Goal: Task Accomplishment & Management: Manage account settings

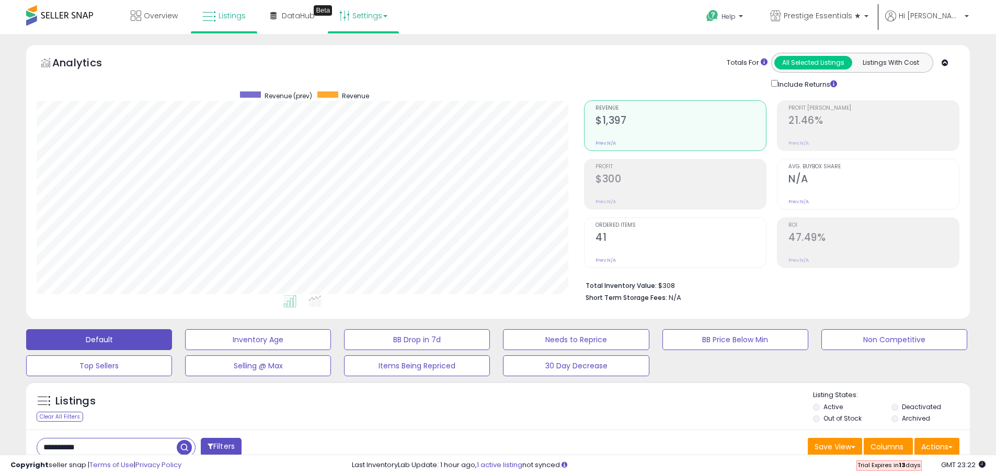
click at [375, 13] on link "Settings" at bounding box center [364, 15] width 64 height 31
click at [361, 57] on link "Store settings" at bounding box center [365, 53] width 47 height 10
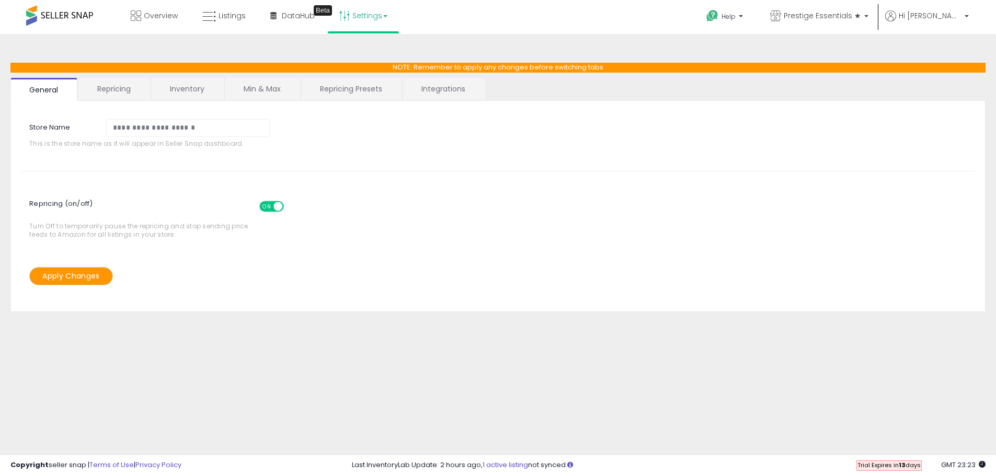
click at [186, 89] on link "Inventory" at bounding box center [187, 89] width 72 height 22
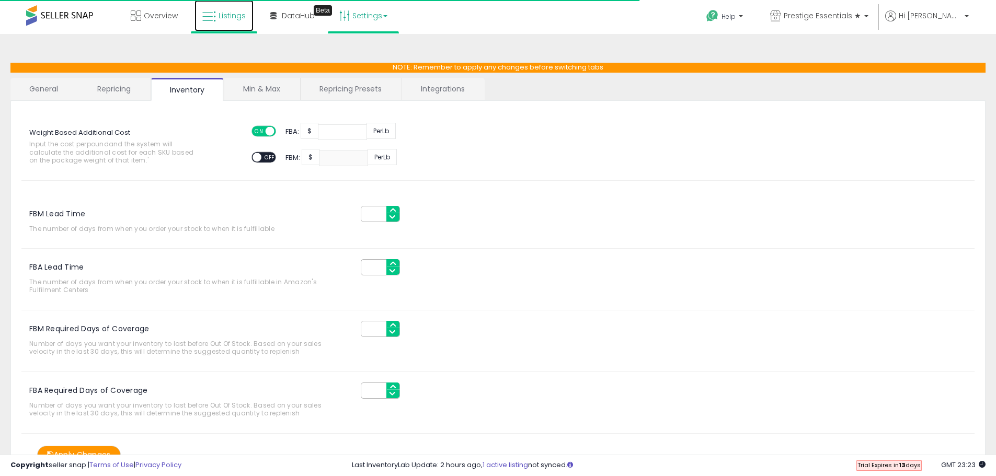
click at [225, 17] on span "Listings" at bounding box center [232, 15] width 27 height 10
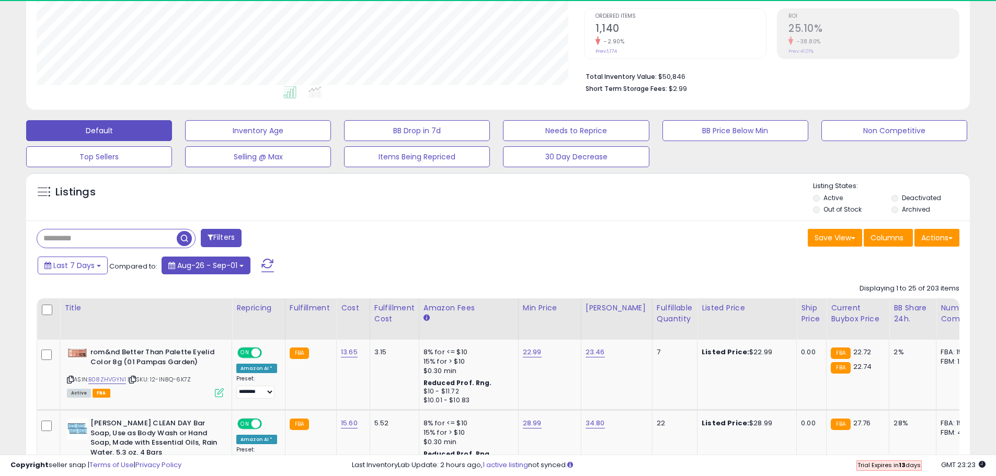
scroll to position [214, 548]
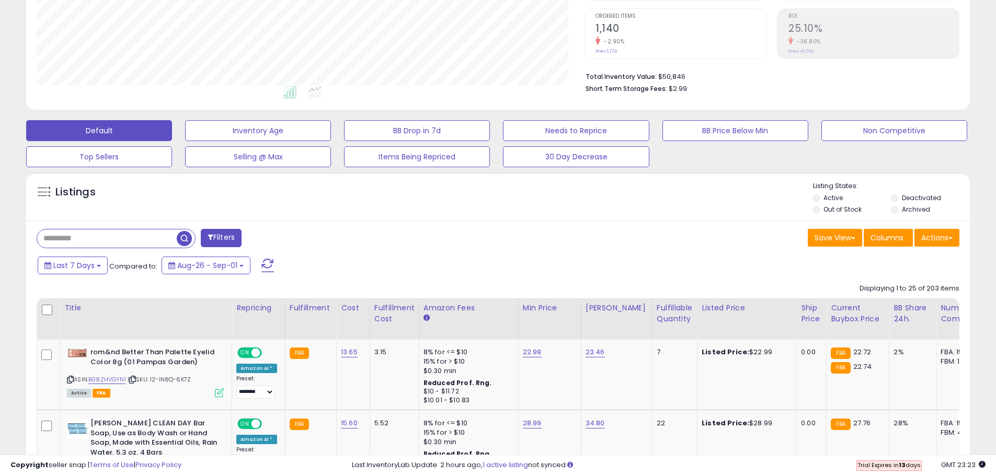
click at [914, 197] on label "Deactivated" at bounding box center [921, 198] width 39 height 9
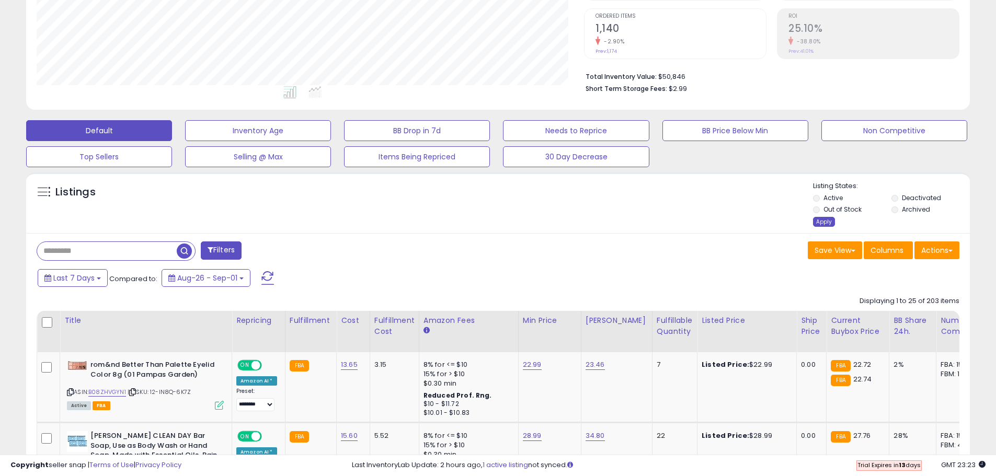
click at [830, 221] on div "Apply" at bounding box center [824, 222] width 22 height 10
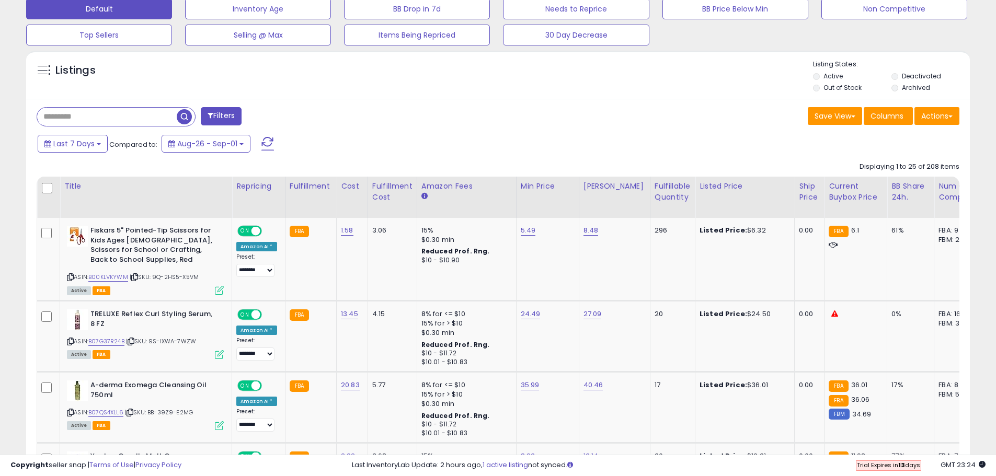
scroll to position [224, 0]
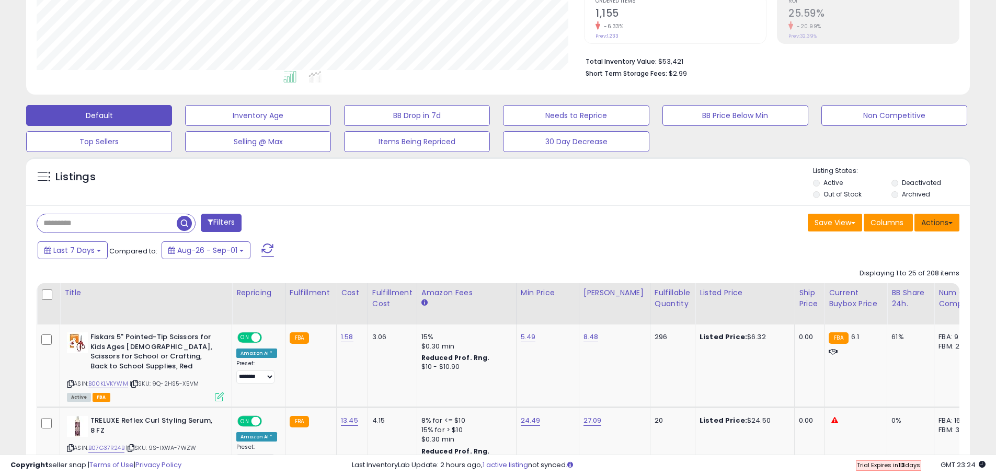
click at [942, 226] on button "Actions" at bounding box center [937, 223] width 45 height 18
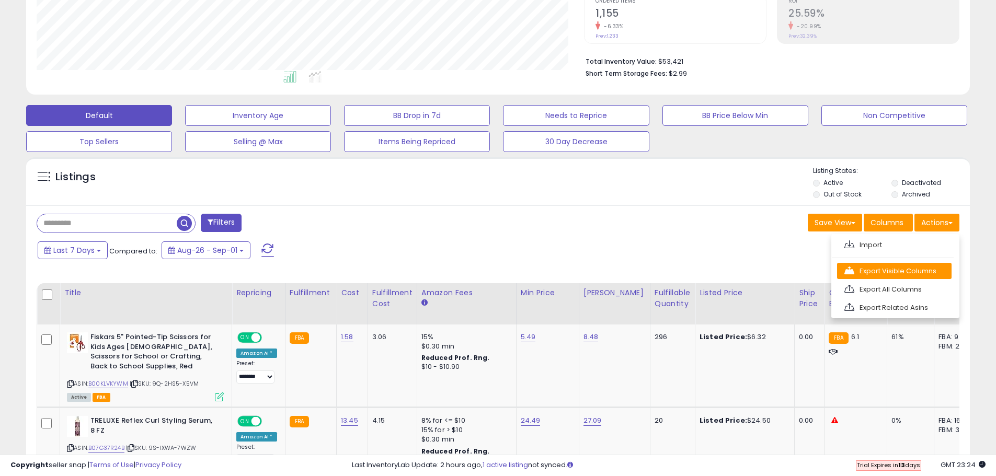
click at [925, 274] on link "Export Visible Columns" at bounding box center [894, 271] width 115 height 16
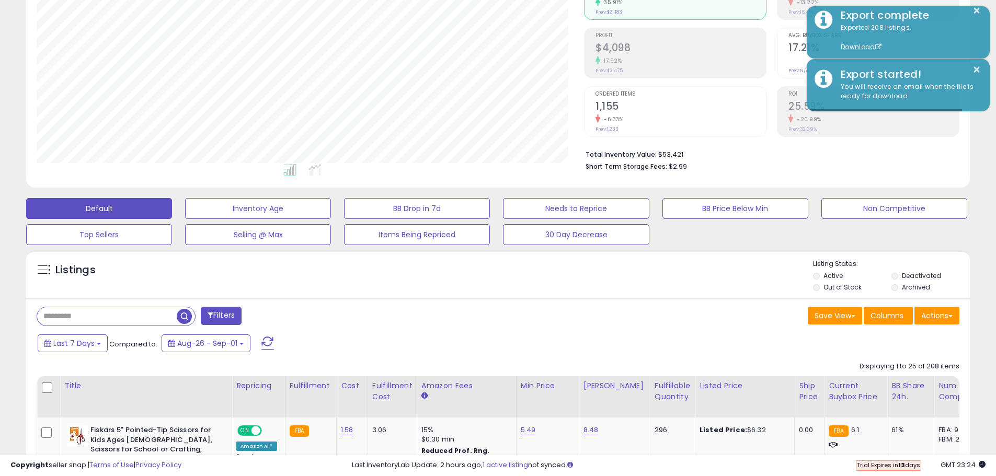
scroll to position [0, 0]
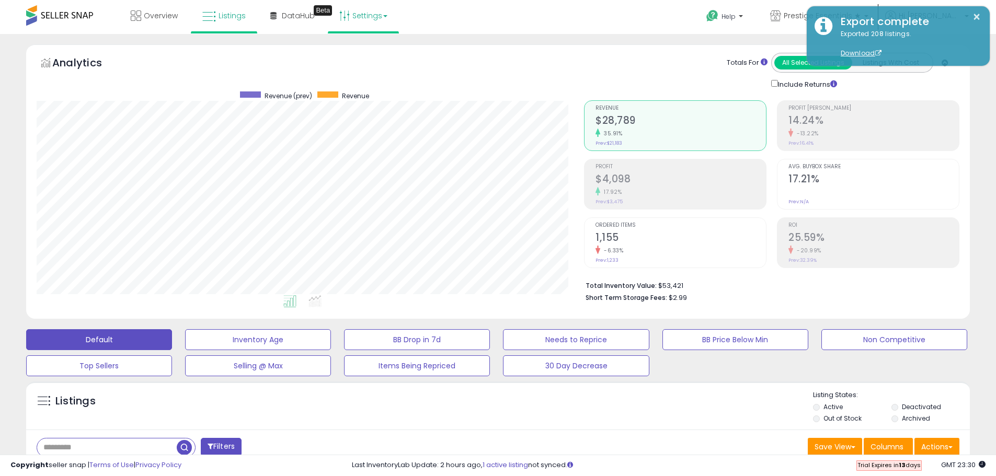
click at [372, 13] on link "Settings" at bounding box center [364, 15] width 64 height 31
click at [361, 55] on link "Store settings" at bounding box center [365, 53] width 47 height 10
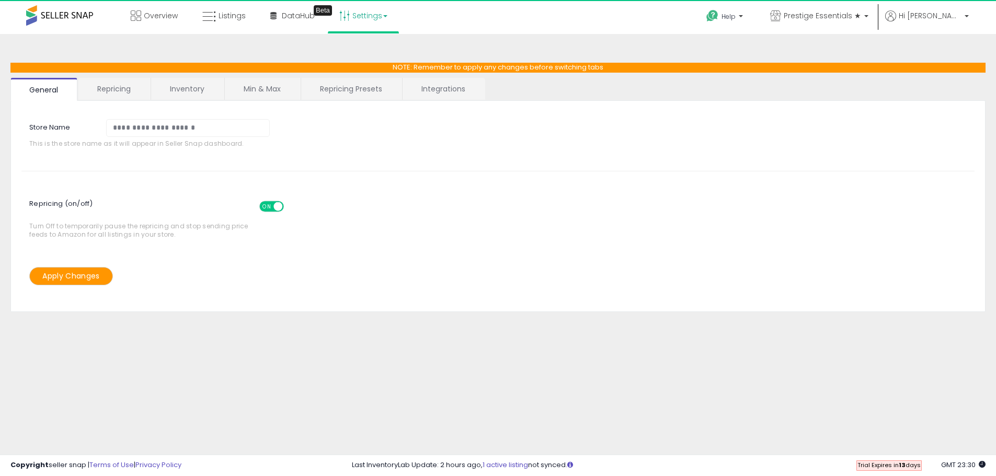
click at [269, 203] on span "ON" at bounding box center [266, 206] width 13 height 9
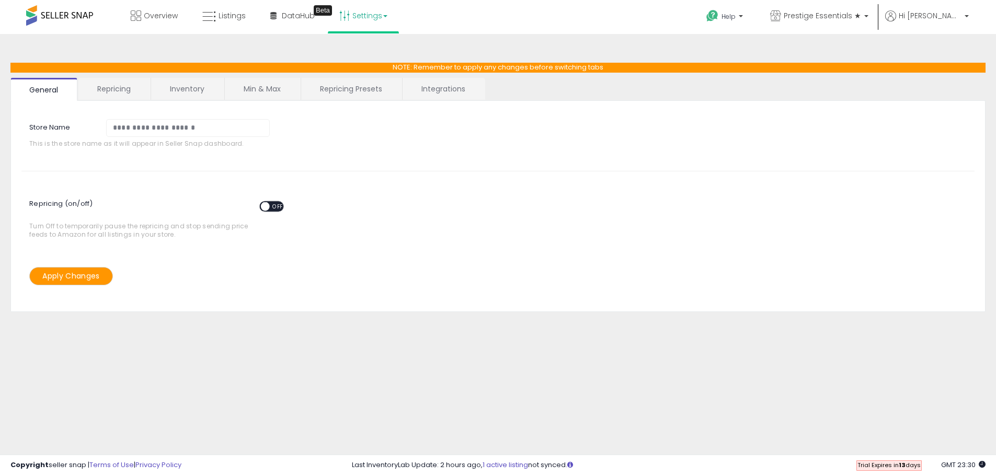
click at [78, 278] on button "Apply Changes" at bounding box center [71, 276] width 84 height 18
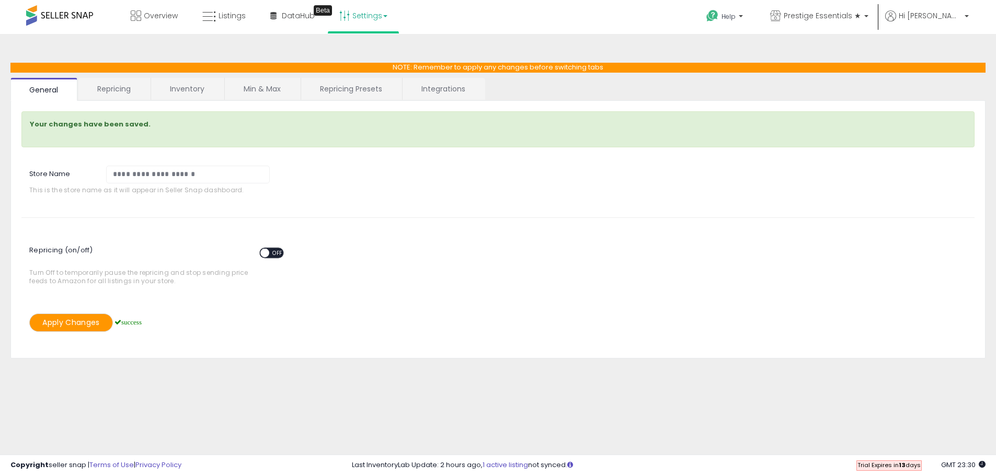
click at [177, 88] on link "Inventory" at bounding box center [187, 89] width 72 height 22
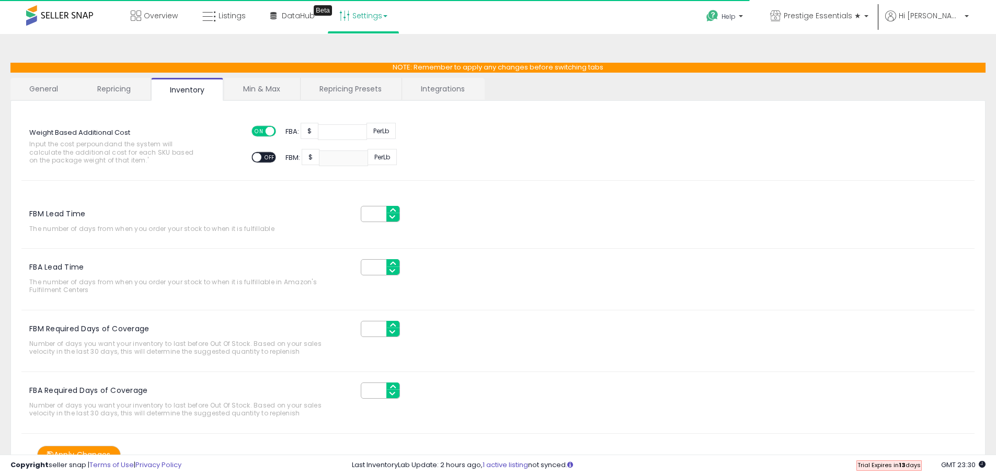
click at [102, 88] on link "Repricing" at bounding box center [113, 89] width 71 height 22
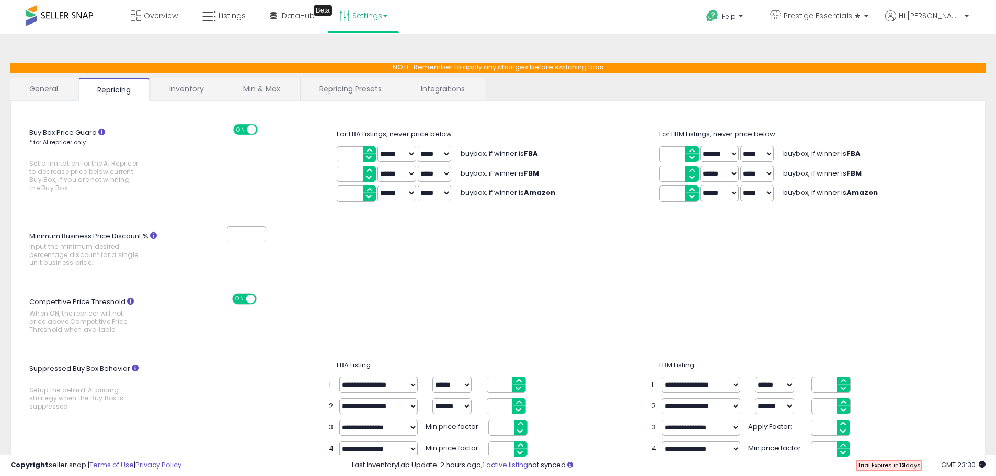
click at [36, 96] on link "General" at bounding box center [43, 89] width 67 height 22
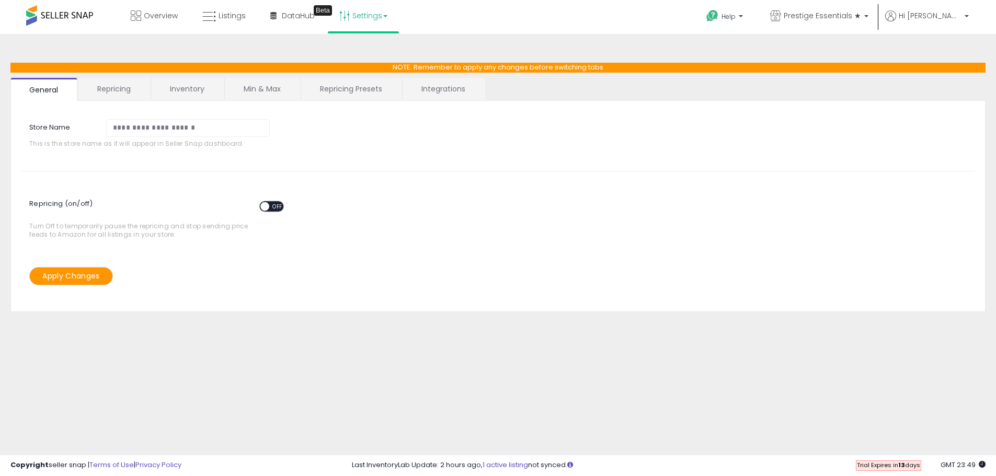
click at [294, 338] on div "**********" at bounding box center [498, 261] width 986 height 434
click at [861, 10] on span "Prestige Essentials ★" at bounding box center [822, 15] width 77 height 10
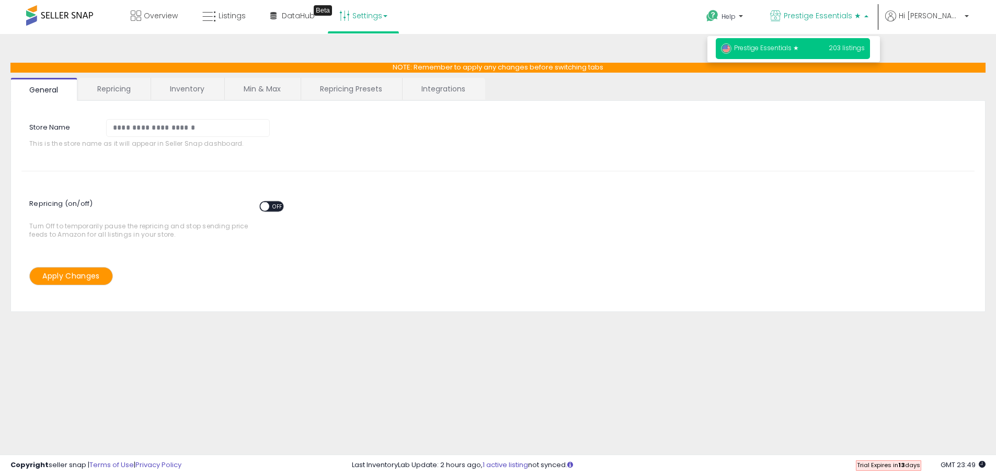
click at [799, 49] on span "Prestige Essentials ★" at bounding box center [760, 47] width 78 height 9
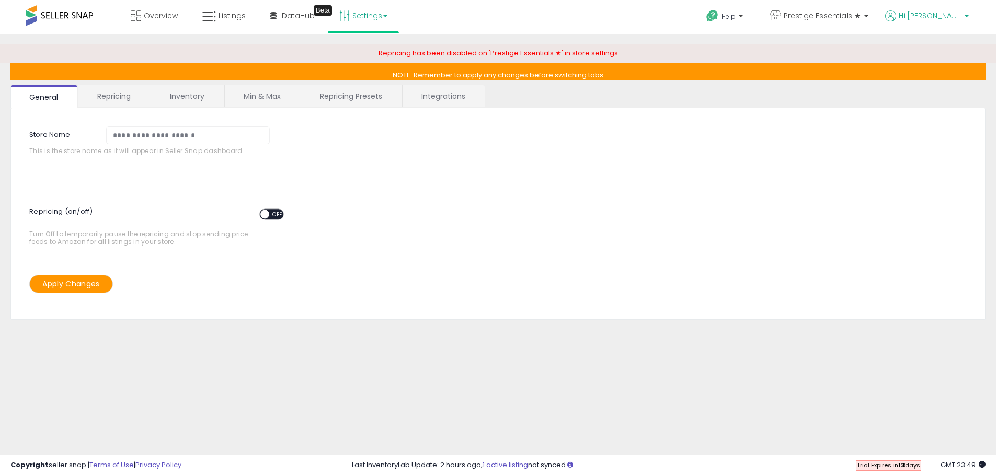
click at [930, 20] on span "Hi [PERSON_NAME]" at bounding box center [930, 15] width 63 height 10
click at [946, 56] on link "Account" at bounding box center [945, 56] width 28 height 10
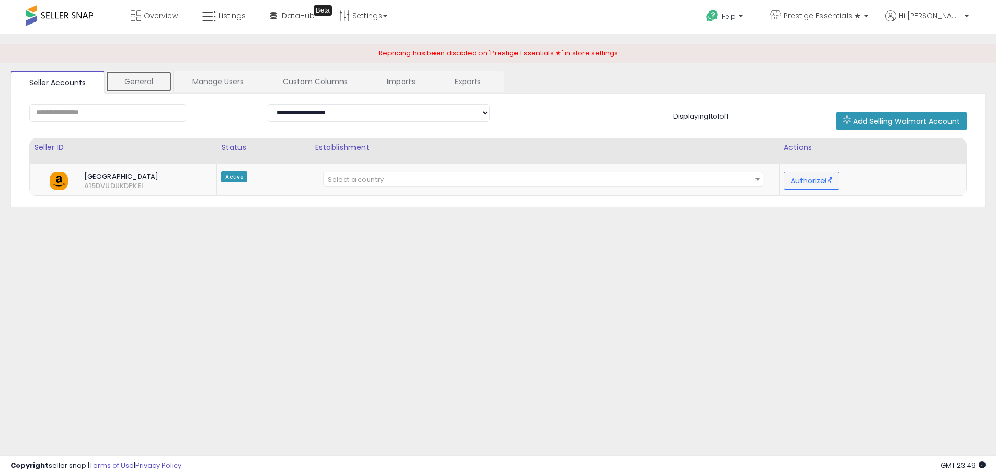
click at [138, 86] on link "General" at bounding box center [139, 82] width 66 height 22
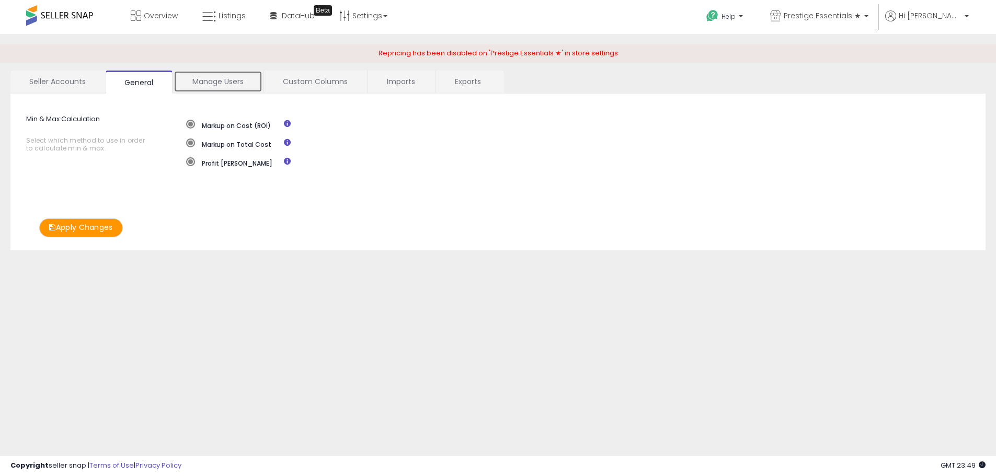
click at [207, 82] on link "Manage Users" at bounding box center [218, 82] width 89 height 22
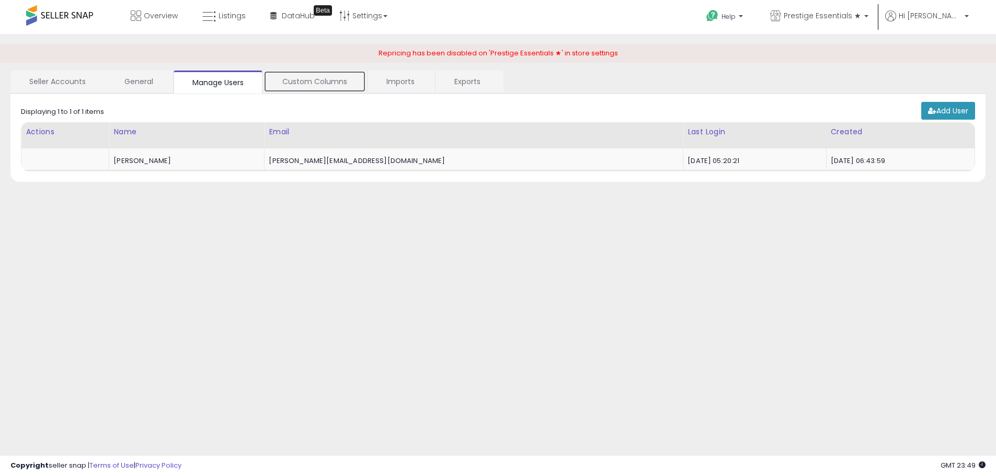
click at [300, 78] on link "Custom Columns" at bounding box center [315, 82] width 103 height 22
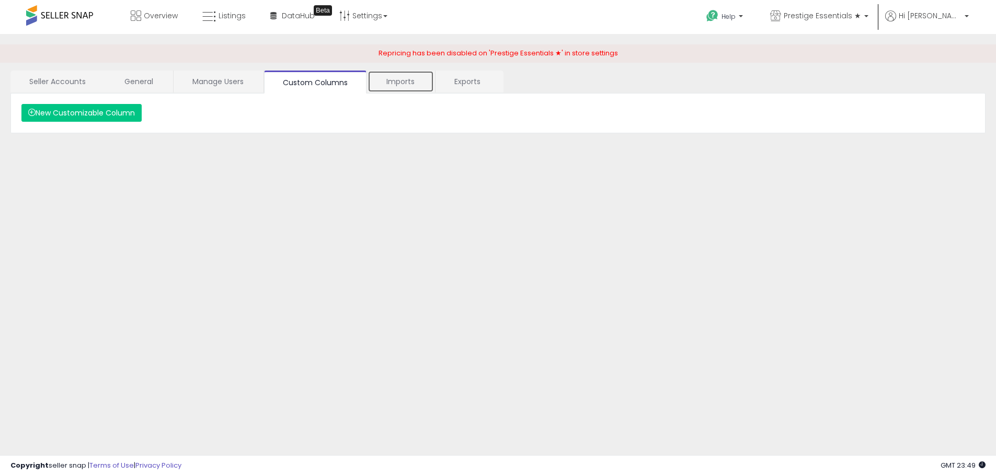
click at [403, 85] on link "Imports" at bounding box center [401, 82] width 66 height 22
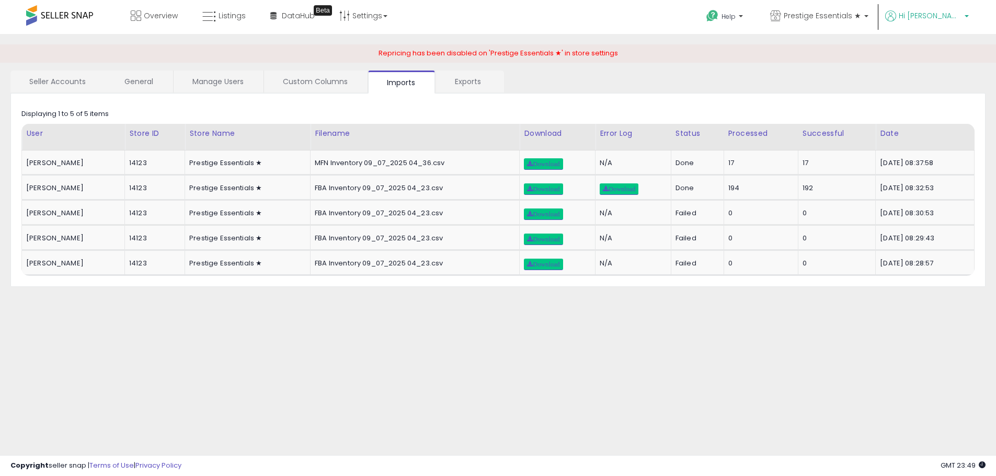
click at [958, 12] on span "Hi [PERSON_NAME]" at bounding box center [930, 15] width 63 height 10
click at [945, 84] on link "Profile" at bounding box center [945, 83] width 21 height 10
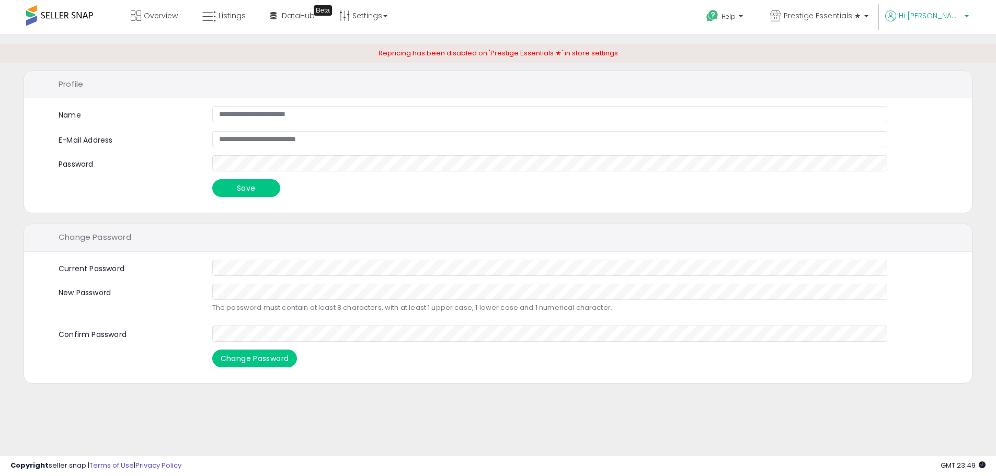
click at [944, 13] on span "Hi [PERSON_NAME]" at bounding box center [930, 15] width 63 height 10
click at [944, 53] on link "Account" at bounding box center [945, 56] width 28 height 10
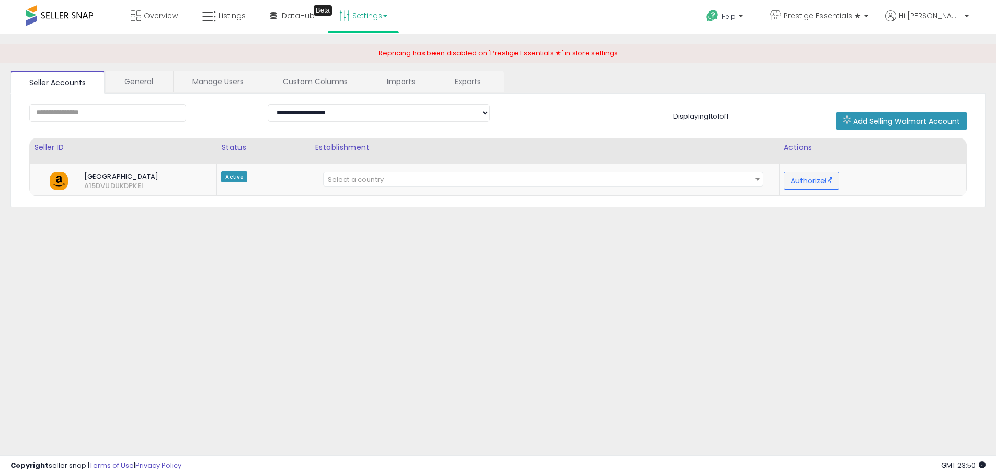
click at [379, 18] on link "Settings" at bounding box center [364, 15] width 64 height 31
click at [358, 77] on link "User settings" at bounding box center [364, 81] width 44 height 10
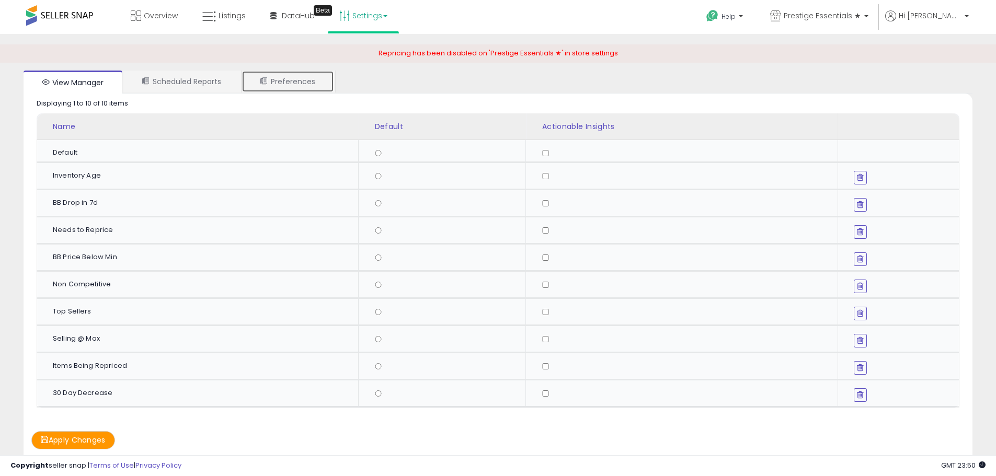
click at [300, 79] on link "Preferences" at bounding box center [288, 82] width 93 height 22
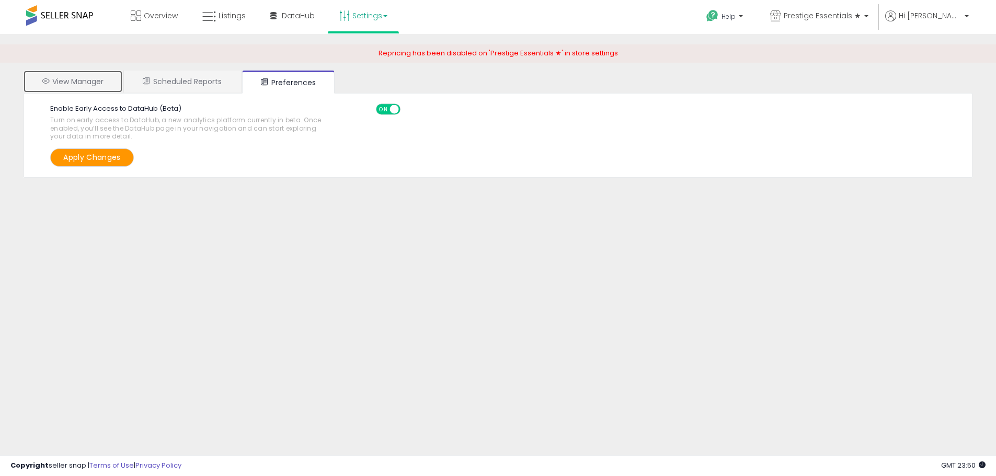
click at [96, 77] on link "View Manager" at bounding box center [73, 82] width 99 height 22
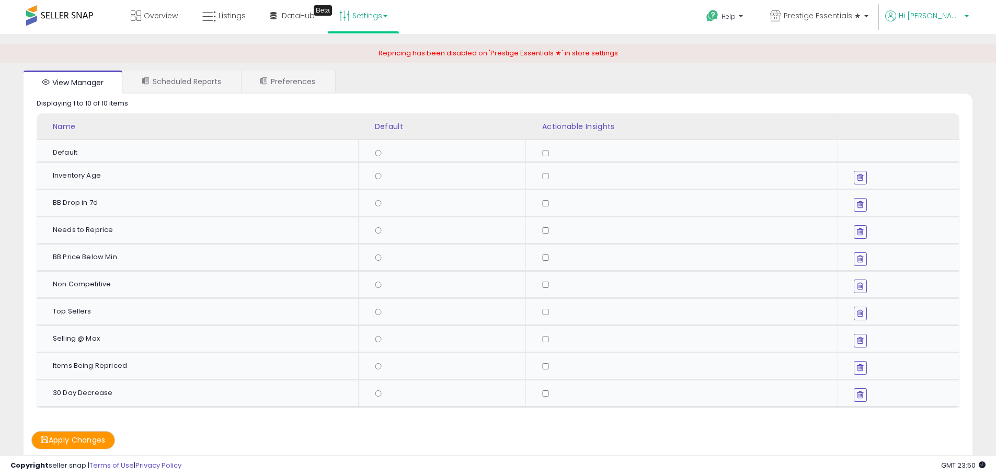
click at [947, 20] on span "Hi [PERSON_NAME]" at bounding box center [930, 15] width 63 height 10
click at [77, 14] on span at bounding box center [59, 15] width 67 height 20
click at [86, 18] on span at bounding box center [59, 15] width 67 height 20
click at [151, 15] on span "Overview" at bounding box center [161, 15] width 34 height 10
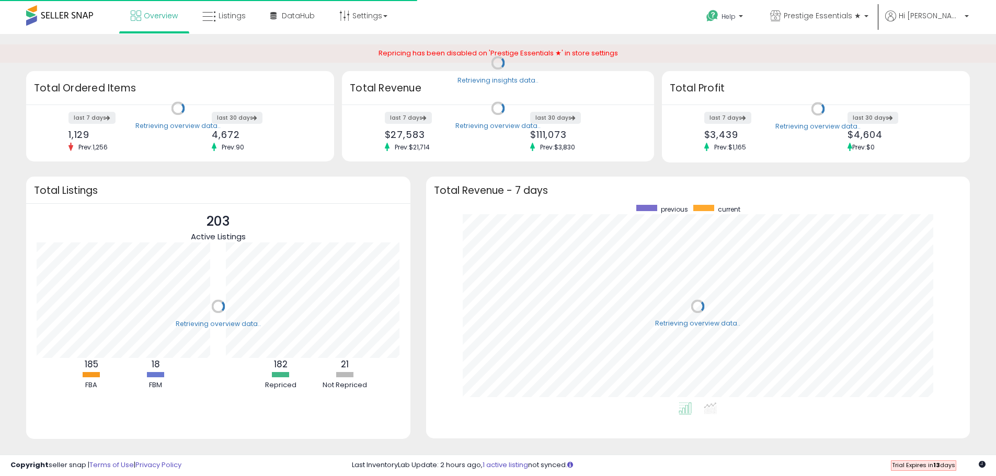
scroll to position [198, 524]
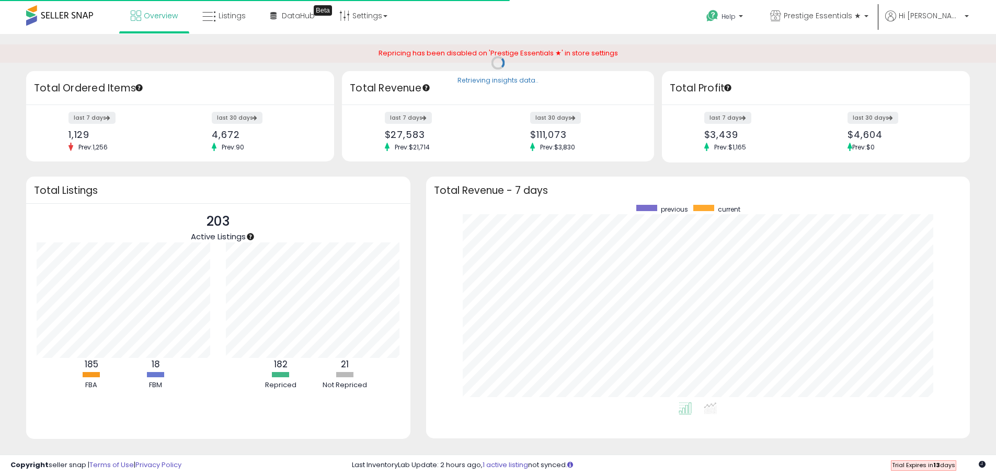
click at [936, 465] on div "Copyright seller snap | Terms of Use | Privacy Policy Trial Expires in 13 days …" at bounding box center [498, 465] width 996 height 21
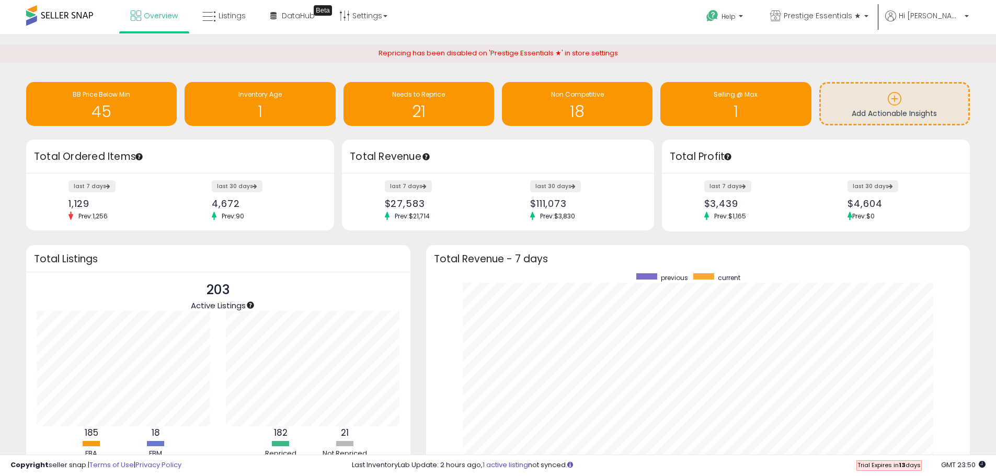
click at [892, 466] on span "Trial Expires in 13 days" at bounding box center [889, 465] width 63 height 8
click at [933, 16] on span "Hi [PERSON_NAME]" at bounding box center [930, 15] width 63 height 10
click at [943, 82] on link "Profile" at bounding box center [945, 83] width 21 height 10
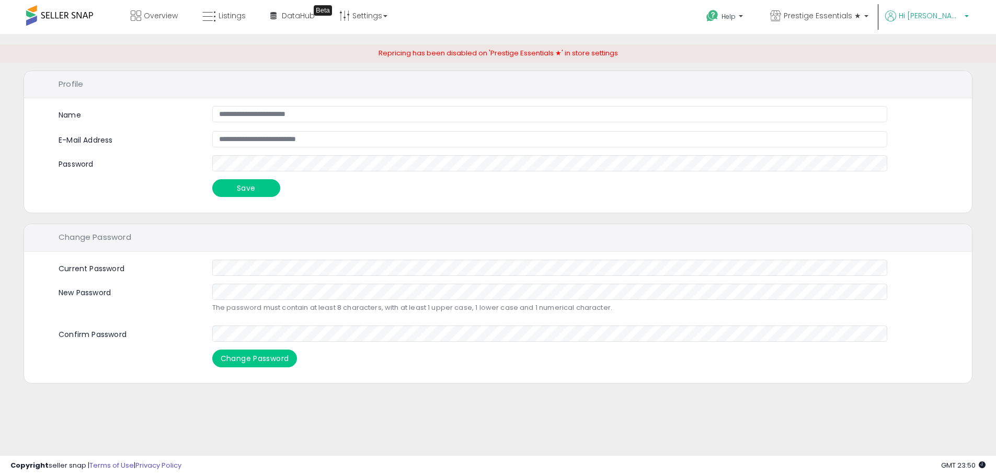
click at [940, 18] on span "Hi [PERSON_NAME]" at bounding box center [930, 15] width 63 height 10
click at [940, 55] on link "Account" at bounding box center [945, 56] width 28 height 10
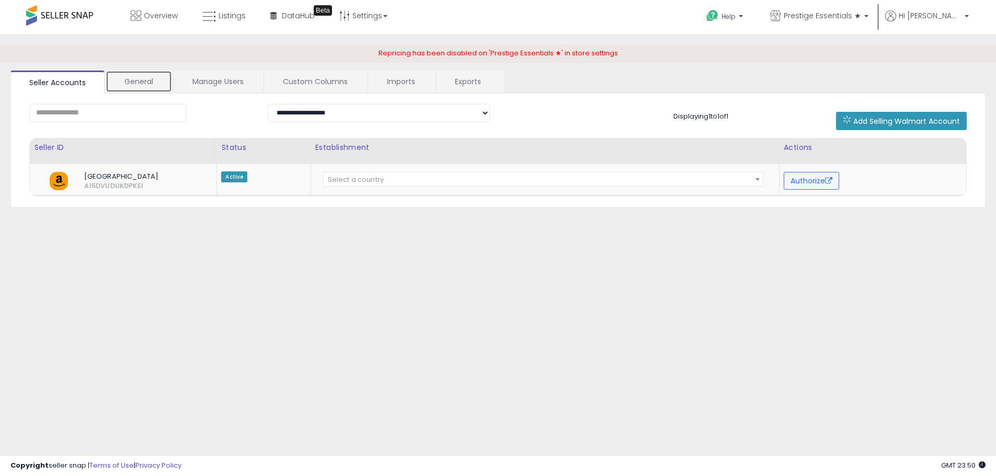
click at [136, 81] on link "General" at bounding box center [139, 82] width 66 height 22
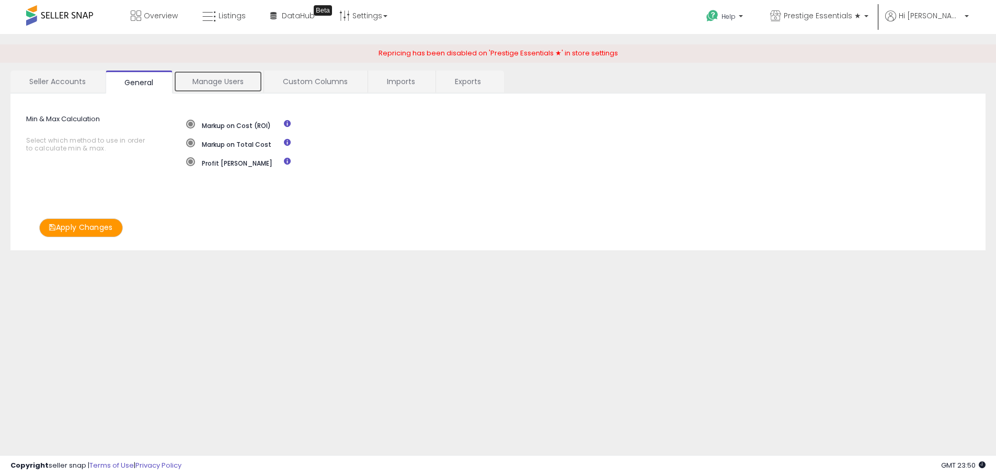
click at [206, 81] on link "Manage Users" at bounding box center [218, 82] width 89 height 22
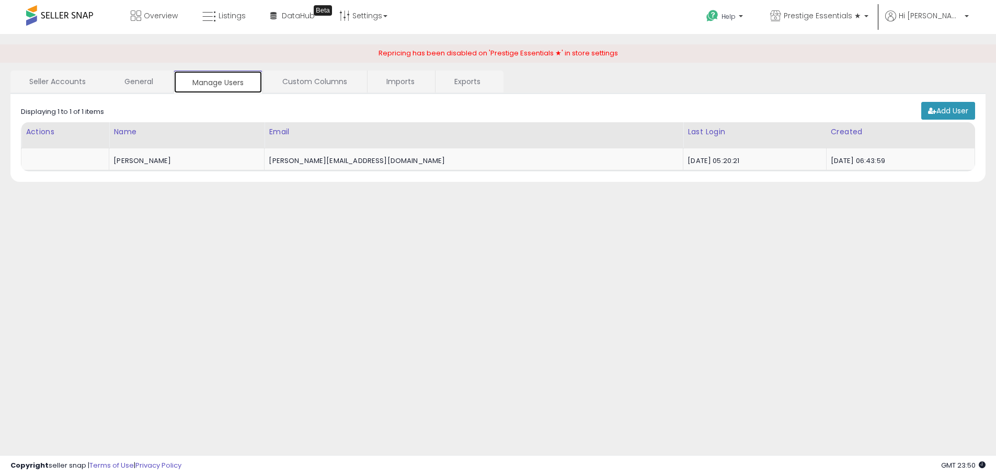
click at [258, 82] on link "Manage Users" at bounding box center [218, 82] width 89 height 23
click at [290, 83] on link "Custom Columns" at bounding box center [315, 82] width 103 height 22
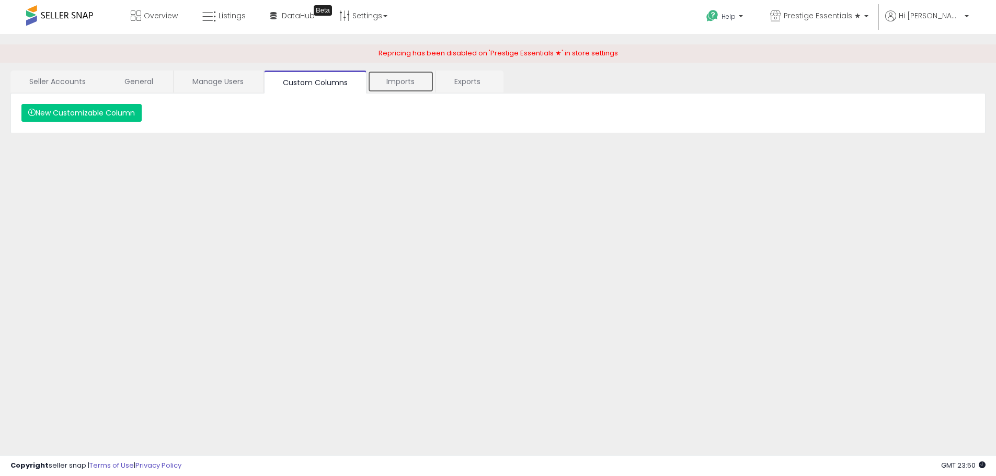
click at [392, 84] on link "Imports" at bounding box center [401, 82] width 66 height 22
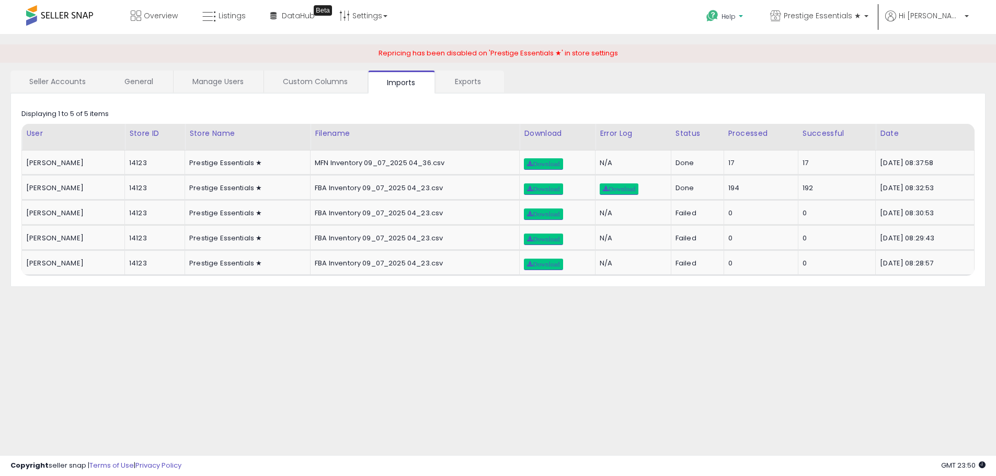
click at [736, 19] on span "Help" at bounding box center [729, 16] width 14 height 9
click at [852, 17] on span "Prestige Essentials ★" at bounding box center [822, 15] width 77 height 10
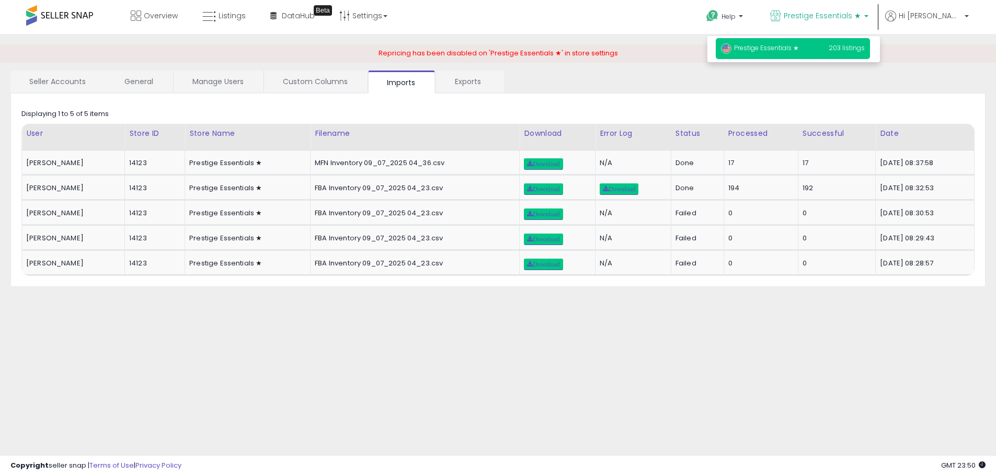
click at [797, 46] on span "Prestige Essentials ★" at bounding box center [760, 47] width 78 height 9
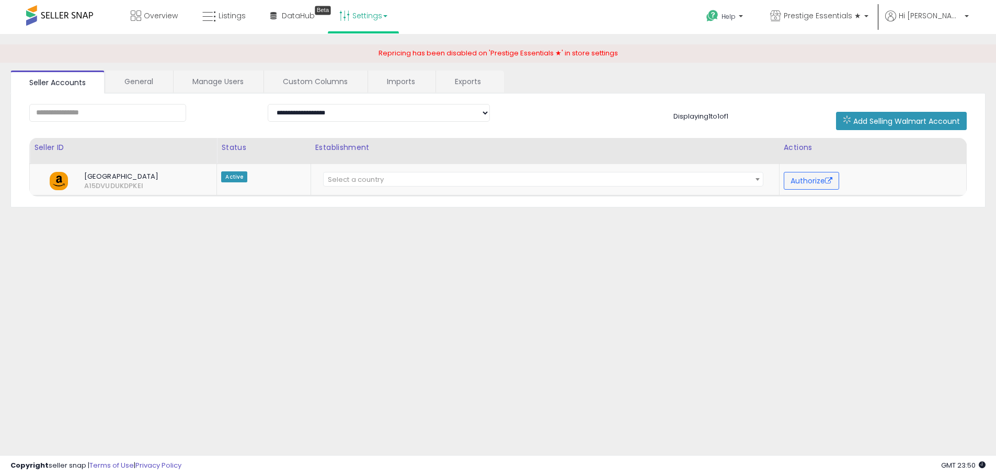
click at [359, 13] on link "Settings" at bounding box center [364, 15] width 64 height 31
click at [948, 26] on link "Hi [PERSON_NAME]" at bounding box center [927, 22] width 84 height 24
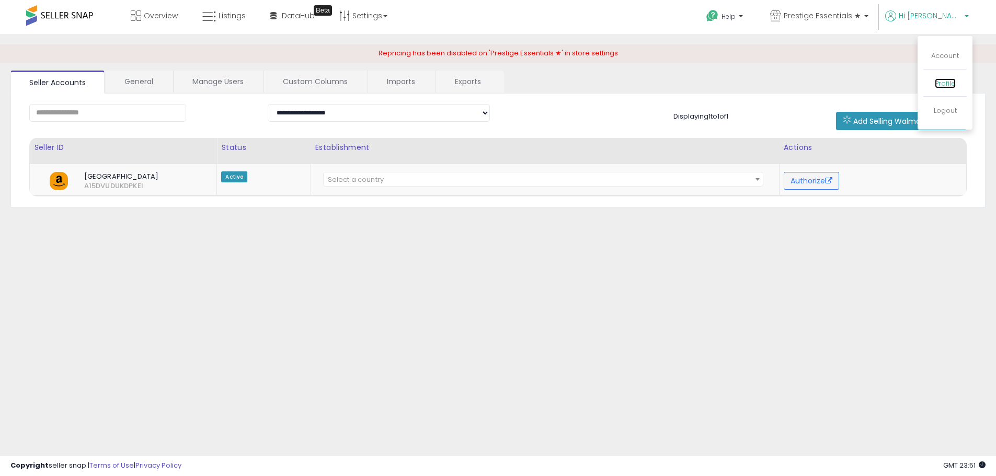
click at [946, 83] on link "Profile" at bounding box center [945, 83] width 21 height 10
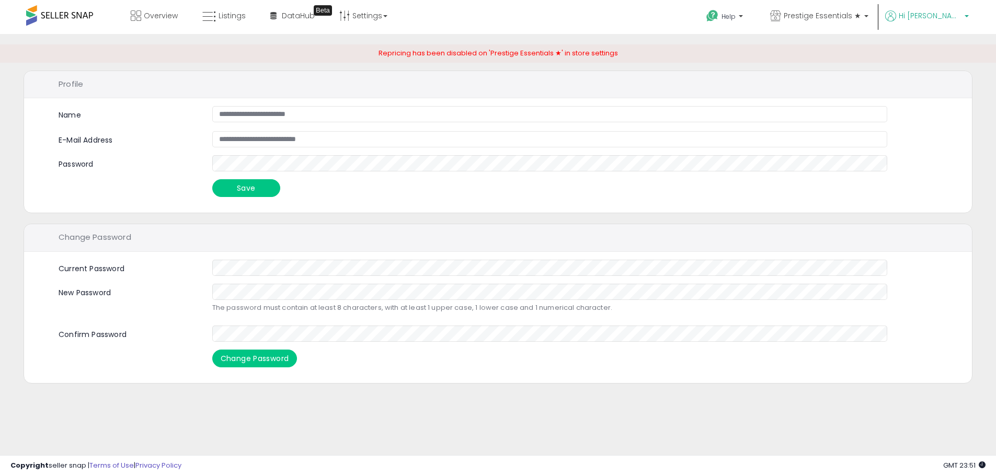
click at [952, 21] on p "Hi [PERSON_NAME]" at bounding box center [927, 16] width 84 height 13
click at [943, 54] on link "Account" at bounding box center [945, 56] width 28 height 10
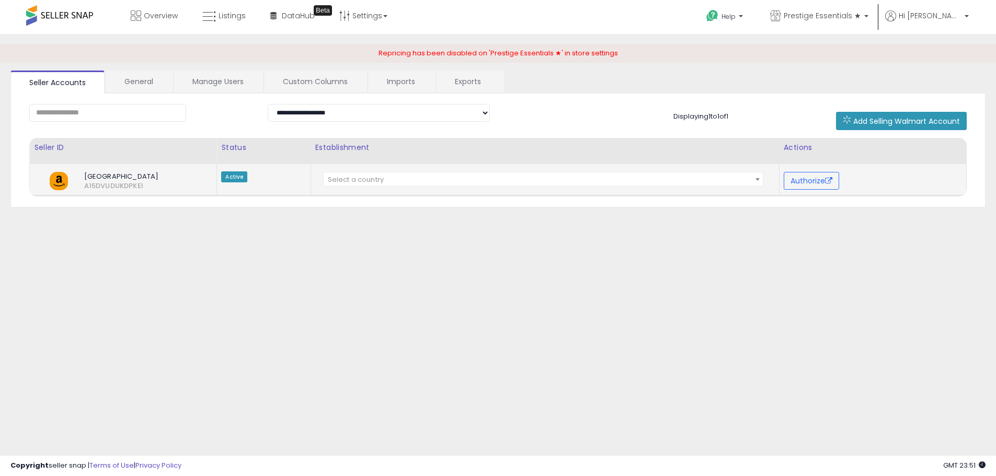
click at [108, 180] on span "North America" at bounding box center [134, 176] width 117 height 9
click at [233, 174] on span "Active" at bounding box center [234, 177] width 26 height 11
click at [468, 170] on td "**********" at bounding box center [545, 180] width 469 height 32
click at [474, 179] on span "Select a country" at bounding box center [543, 180] width 439 height 15
click at [863, 249] on div "**********" at bounding box center [498, 261] width 986 height 434
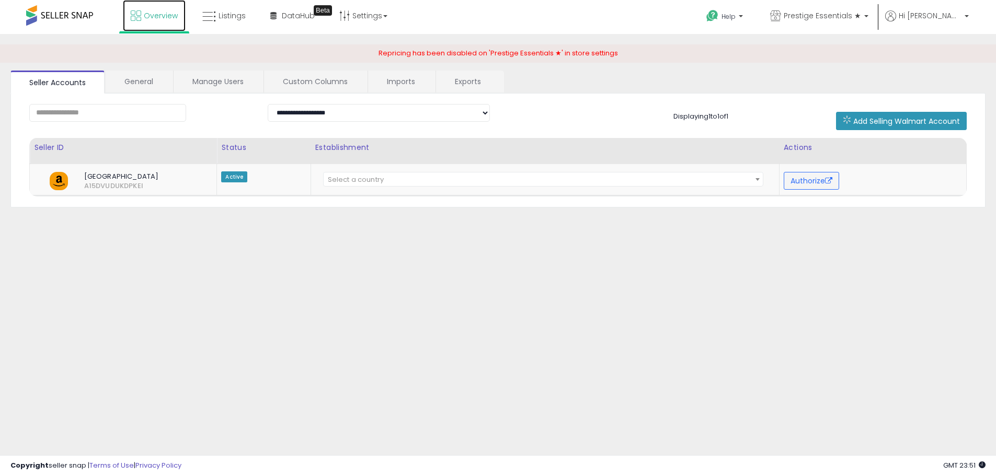
click at [153, 19] on span "Overview" at bounding box center [161, 15] width 34 height 10
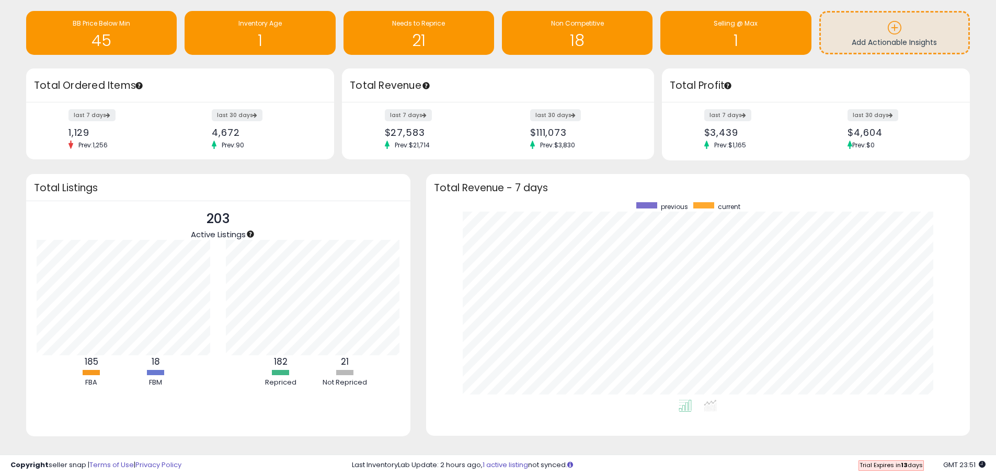
scroll to position [85, 0]
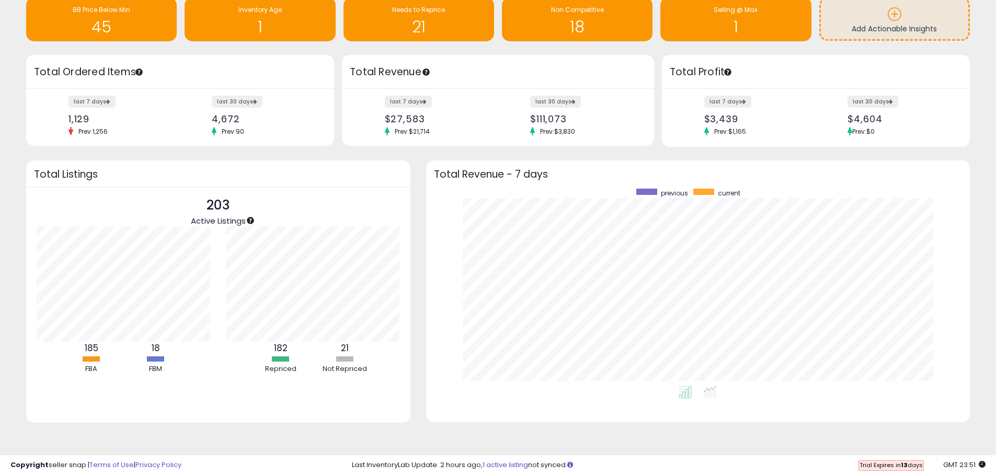
click at [892, 462] on span "Trial Expires [DATE]" at bounding box center [891, 465] width 63 height 8
click at [866, 464] on span "Trial Expires [DATE]" at bounding box center [891, 465] width 63 height 8
click at [849, 465] on div "Last InventoryLab Update: 2 hours ago, 1 active listing not synced." at bounding box center [669, 466] width 634 height 10
drag, startPoint x: 902, startPoint y: 466, endPoint x: 911, endPoint y: 466, distance: 8.4
click at [905, 466] on span "Trial Expires [DATE]" at bounding box center [891, 465] width 63 height 8
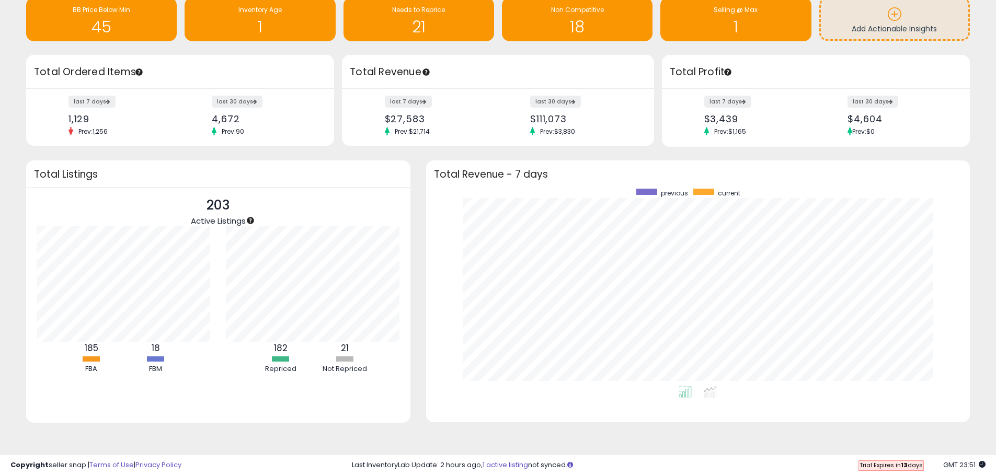
click at [993, 469] on div "Copyright seller snap | Terms of Use | Privacy Policy GMT 23:51 Trial Expires […" at bounding box center [498, 465] width 996 height 21
click at [986, 465] on div "Copyright seller snap | Terms of Use | Privacy Policy GMT 23:51 Trial Expires […" at bounding box center [498, 465] width 996 height 21
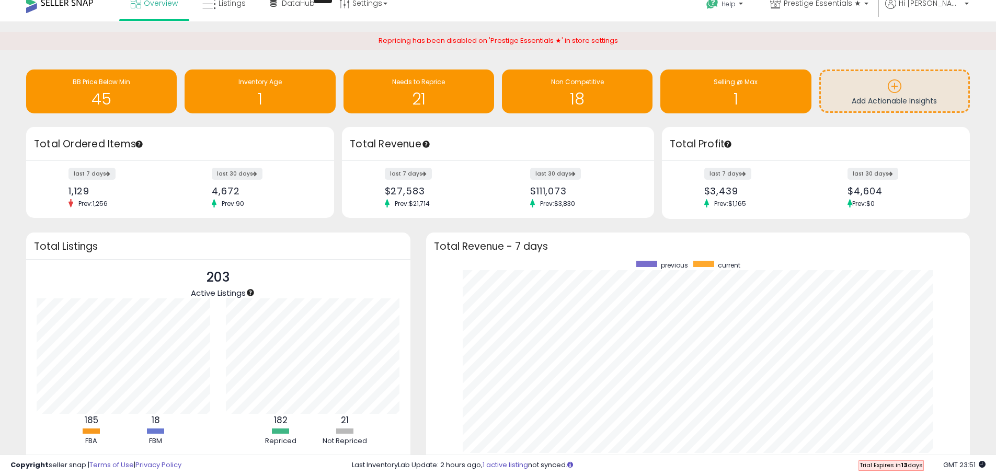
scroll to position [0, 0]
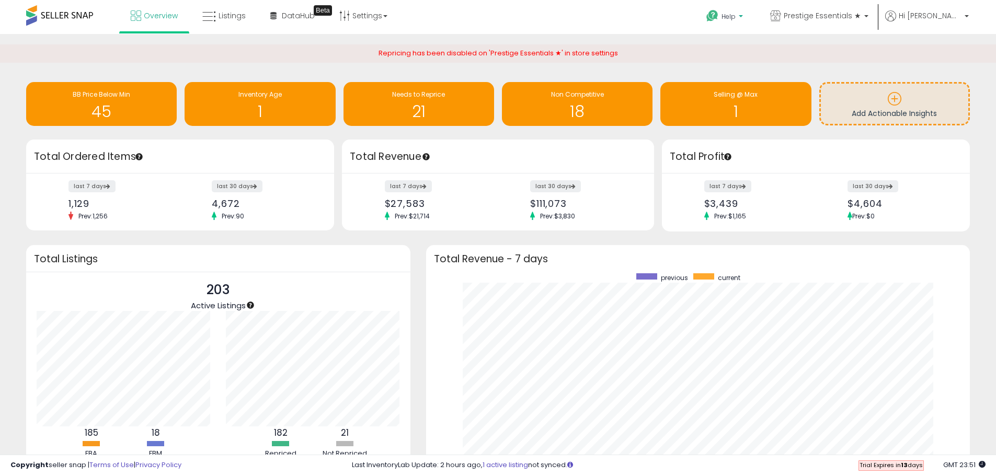
click at [736, 13] on span "Help" at bounding box center [729, 16] width 14 height 9
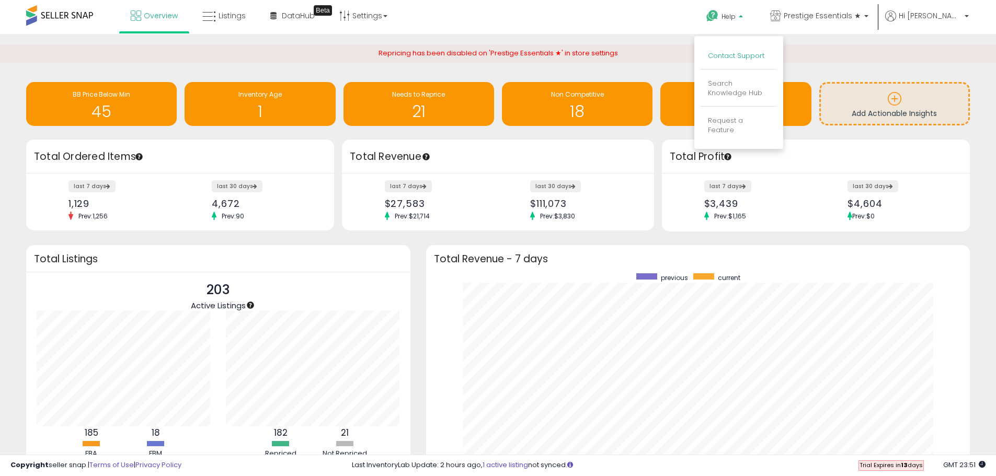
click at [765, 58] on link "Contact Support" at bounding box center [736, 56] width 56 height 10
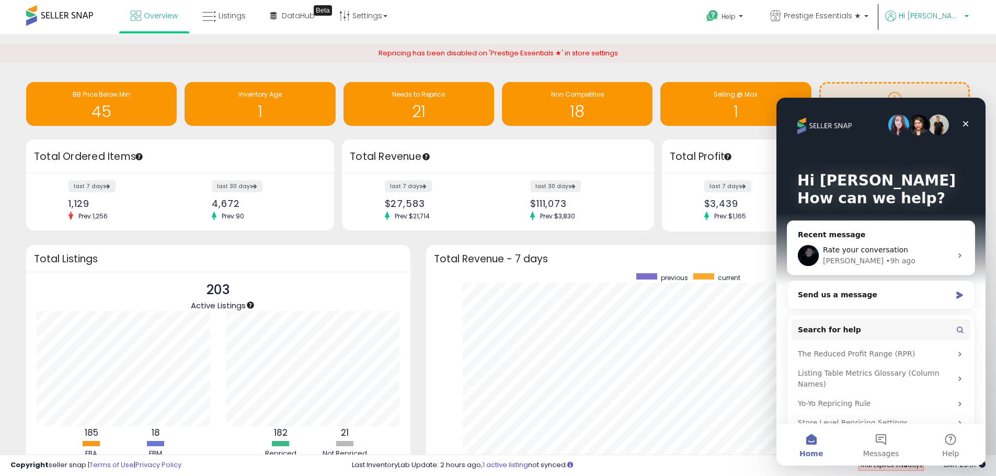
click at [953, 16] on span "Hi [PERSON_NAME]" at bounding box center [930, 15] width 63 height 10
click at [826, 64] on div "Repricing has been disabled on 'Prestige Essentials ★' in store settings" at bounding box center [498, 57] width 1012 height 26
click at [971, 124] on div "Close" at bounding box center [966, 124] width 19 height 19
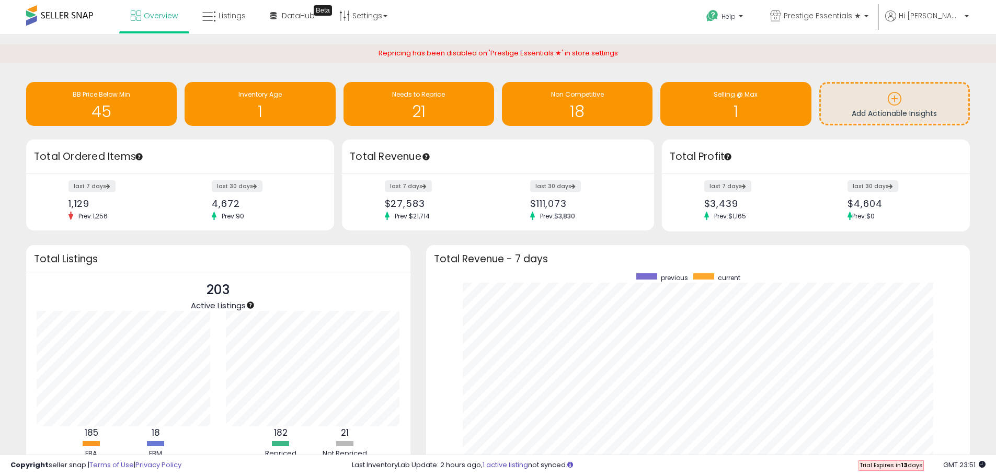
click at [957, 9] on ul "Help Contact Support Search Knowledge Hub Request a Feature Prestige Essentials…" at bounding box center [834, 17] width 278 height 34
click at [956, 17] on span "Hi [PERSON_NAME]" at bounding box center [930, 15] width 63 height 10
click at [940, 61] on p "Account" at bounding box center [945, 56] width 28 height 10
click at [941, 55] on link "Account" at bounding box center [945, 56] width 28 height 10
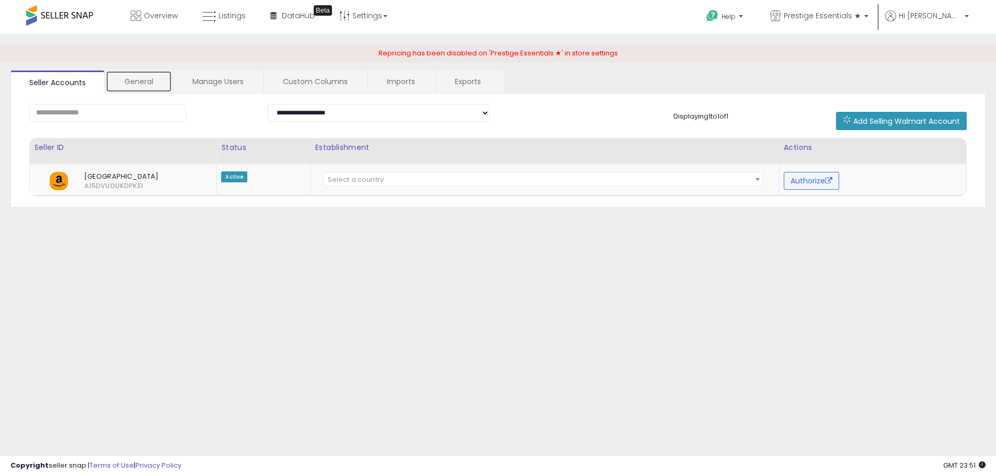
click at [128, 83] on link "General" at bounding box center [139, 82] width 66 height 22
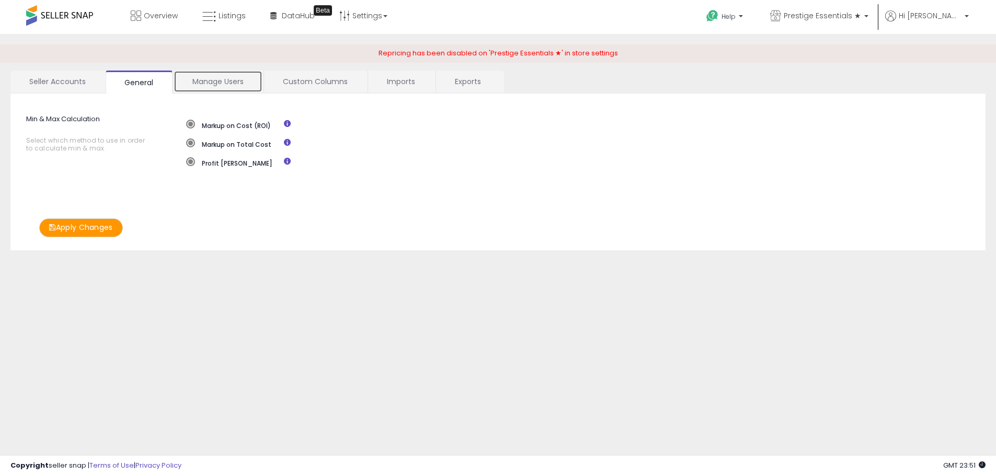
click at [200, 84] on link "Manage Users" at bounding box center [218, 82] width 89 height 22
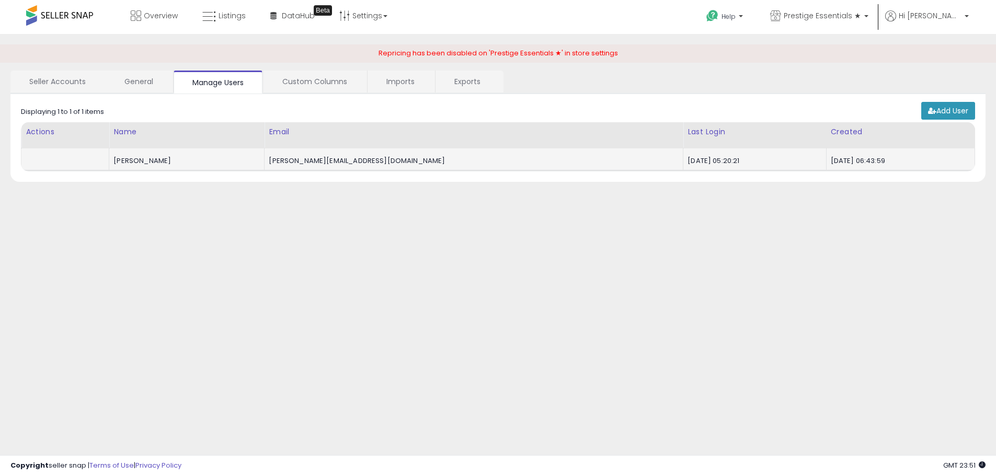
click at [852, 153] on td "2025-09-07 06:43:59" at bounding box center [900, 160] width 149 height 22
click at [688, 156] on div "2025-09-09 05:20:21" at bounding box center [753, 160] width 130 height 9
click at [434, 173] on div "Add User Retrieving listings data.. Displaying 1 to 1 of 1 items Actions Name E…" at bounding box center [497, 138] width 975 height 89
click at [265, 167] on td "Carlos Soriano concepcion" at bounding box center [186, 160] width 155 height 22
click at [62, 158] on td at bounding box center [65, 160] width 88 height 22
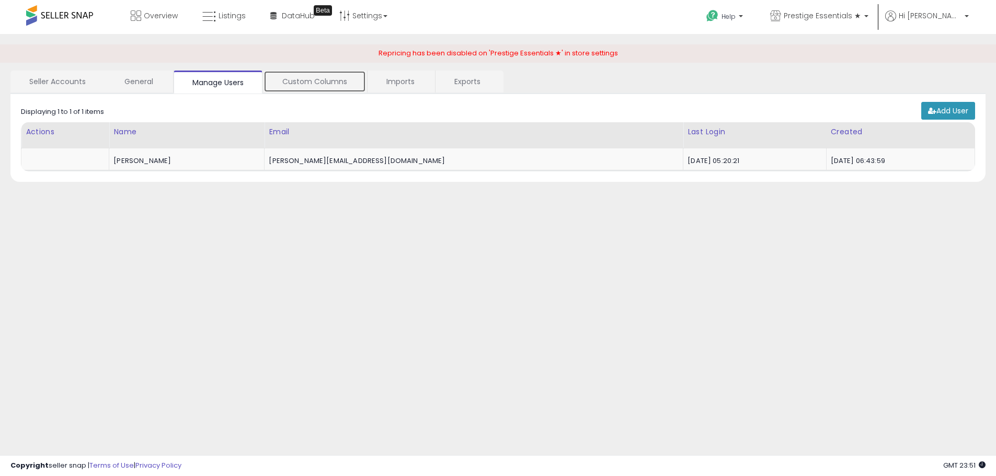
click at [291, 79] on link "Custom Columns" at bounding box center [315, 82] width 103 height 22
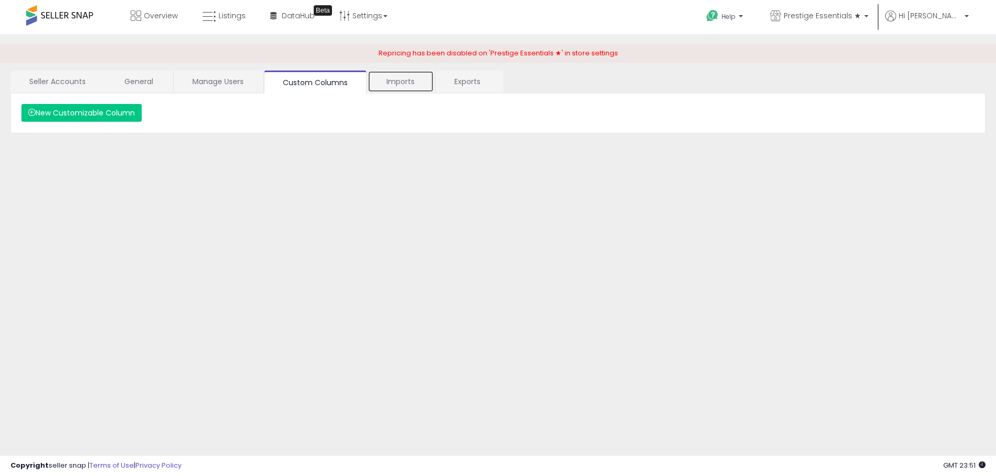
click at [406, 86] on link "Imports" at bounding box center [401, 82] width 66 height 22
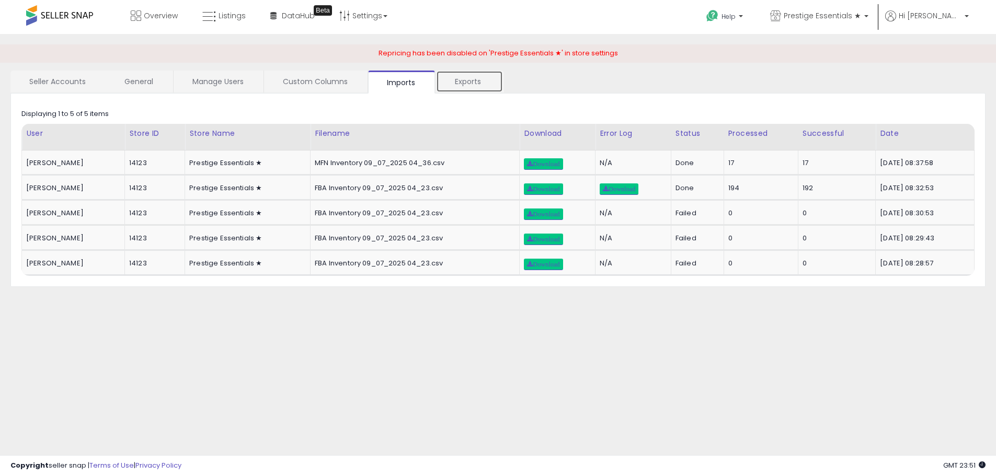
click at [464, 82] on link "Exports" at bounding box center [469, 82] width 67 height 22
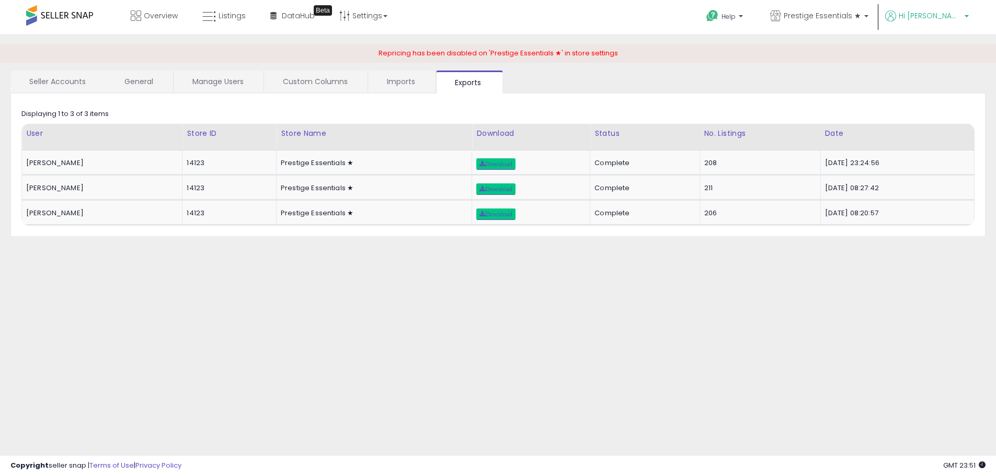
click at [939, 19] on span "Hi [PERSON_NAME]" at bounding box center [930, 15] width 63 height 10
click at [953, 80] on link "Profile" at bounding box center [945, 83] width 21 height 10
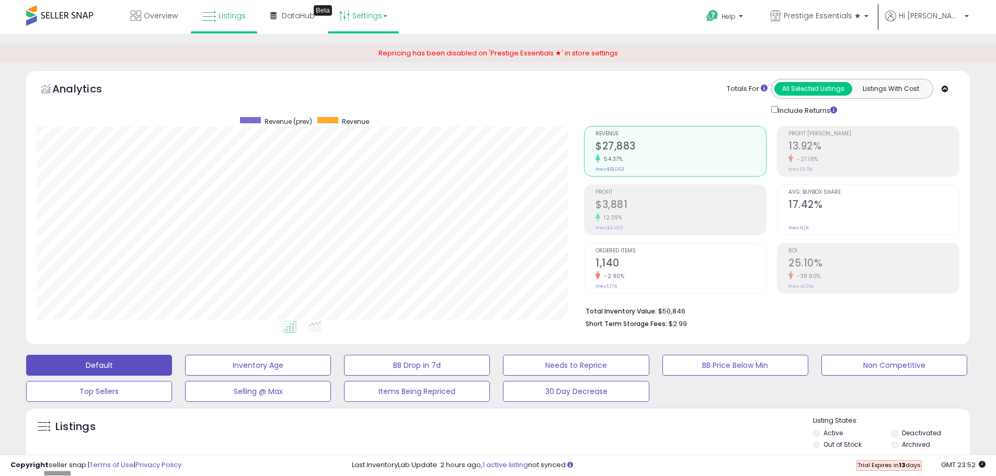
click at [360, 13] on link "Settings" at bounding box center [364, 15] width 64 height 31
click at [379, 53] on link "Store settings" at bounding box center [365, 53] width 47 height 10
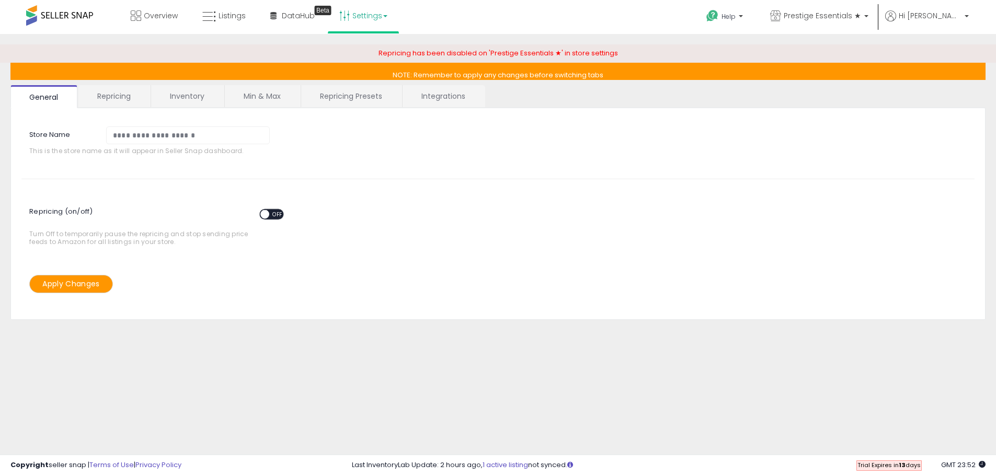
click at [128, 95] on link "Repricing" at bounding box center [113, 96] width 71 height 22
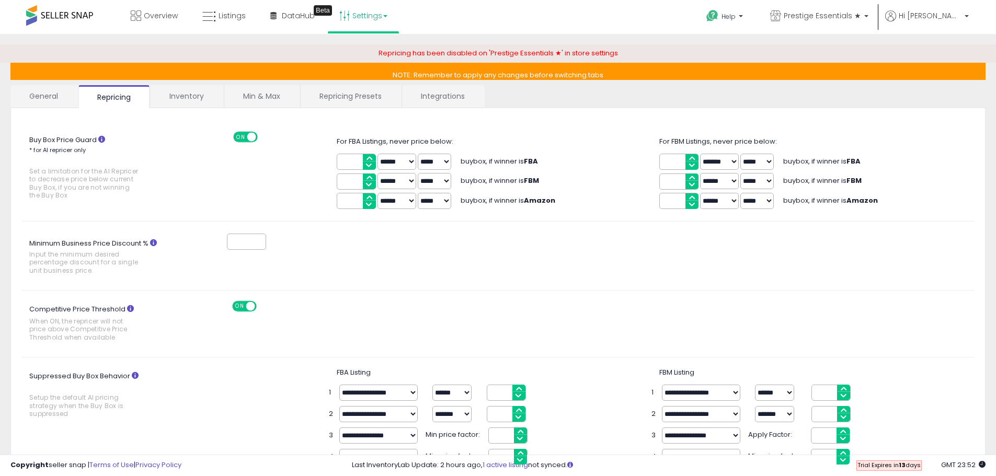
click at [178, 96] on link "Inventory" at bounding box center [187, 96] width 72 height 22
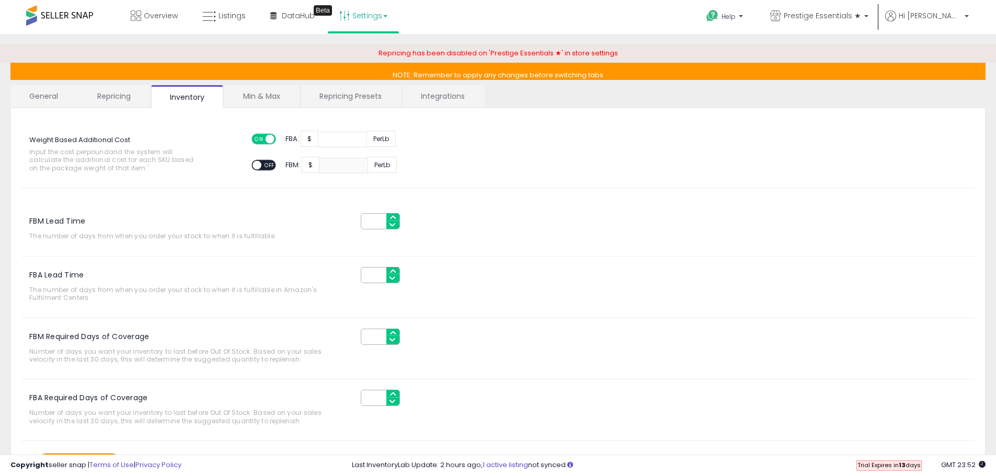
click at [242, 95] on link "Min & Max" at bounding box center [261, 96] width 75 height 22
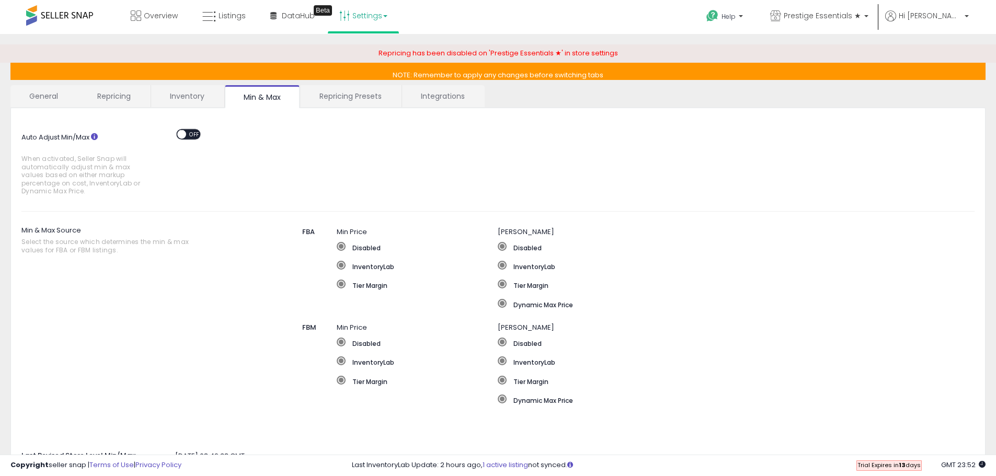
click at [344, 88] on link "Repricing Presets" at bounding box center [351, 96] width 100 height 22
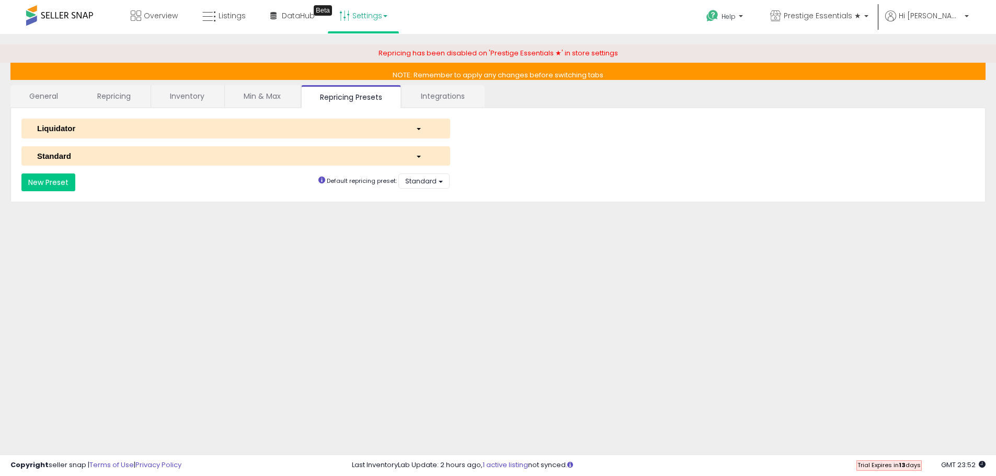
click at [413, 159] on div "button" at bounding box center [425, 156] width 35 height 11
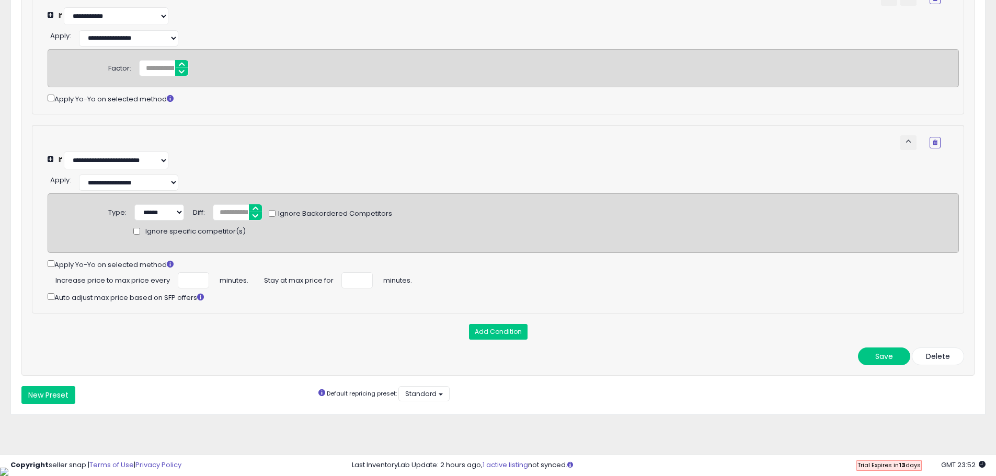
scroll to position [520, 0]
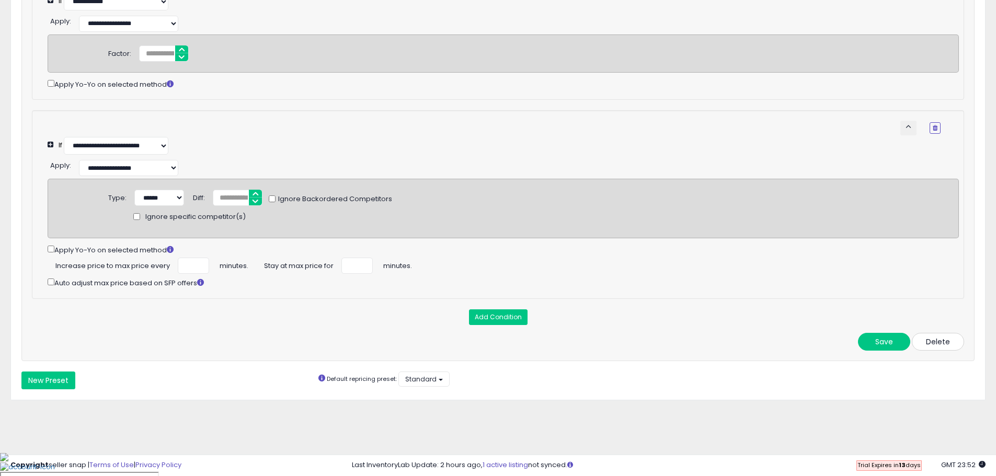
click at [935, 351] on button "Delete" at bounding box center [938, 342] width 52 height 18
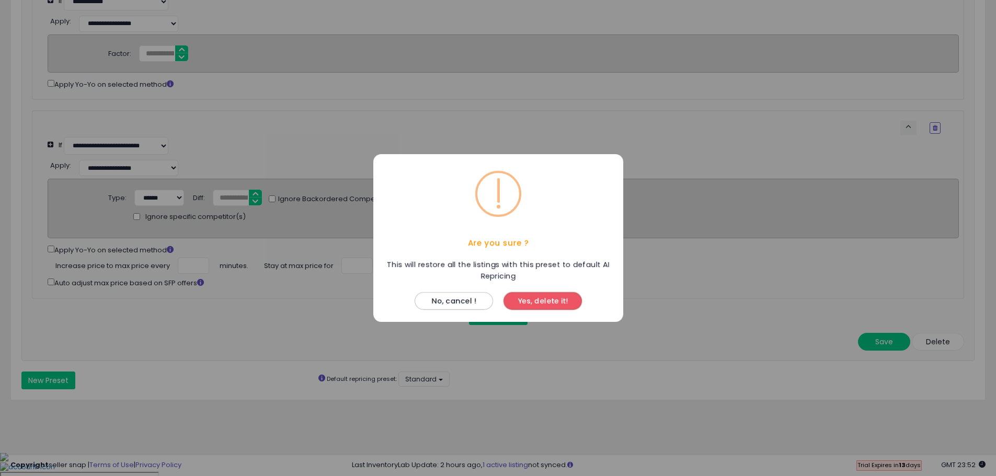
click at [543, 303] on button "Yes, delete it!" at bounding box center [543, 301] width 78 height 18
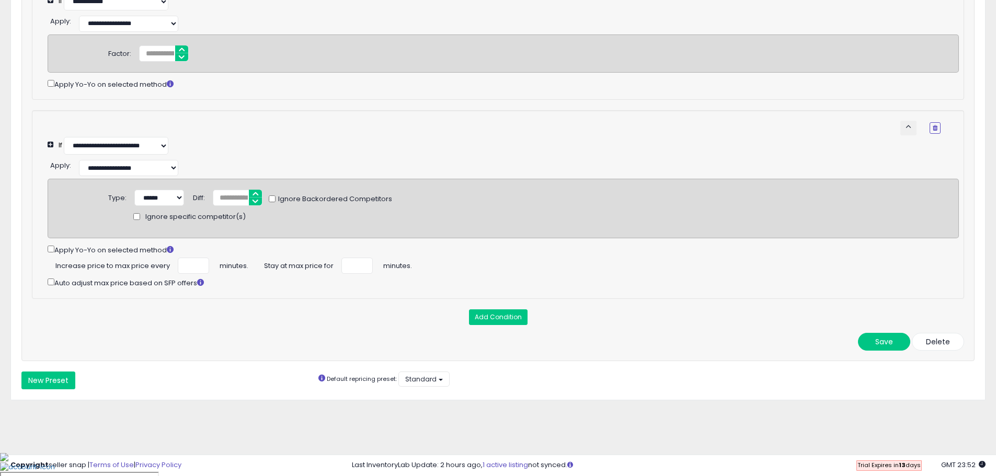
scroll to position [0, 0]
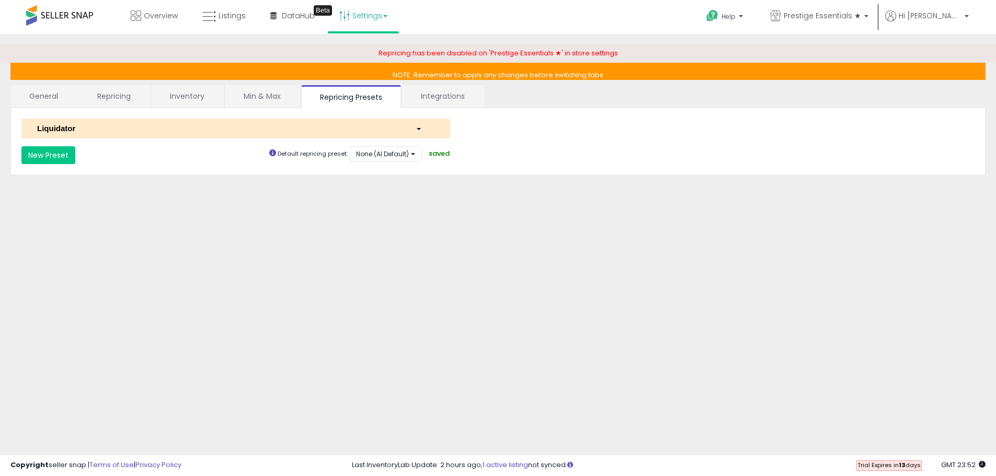
click at [418, 125] on div "button" at bounding box center [425, 128] width 35 height 11
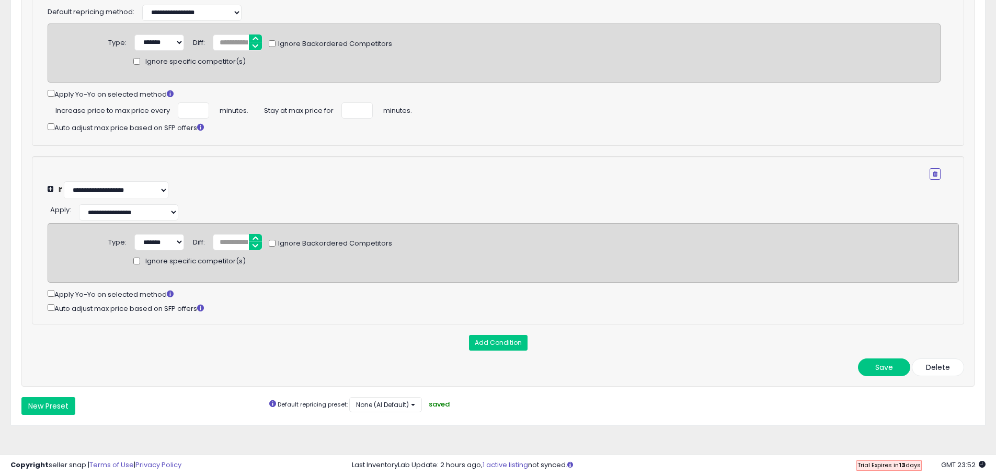
scroll to position [193, 0]
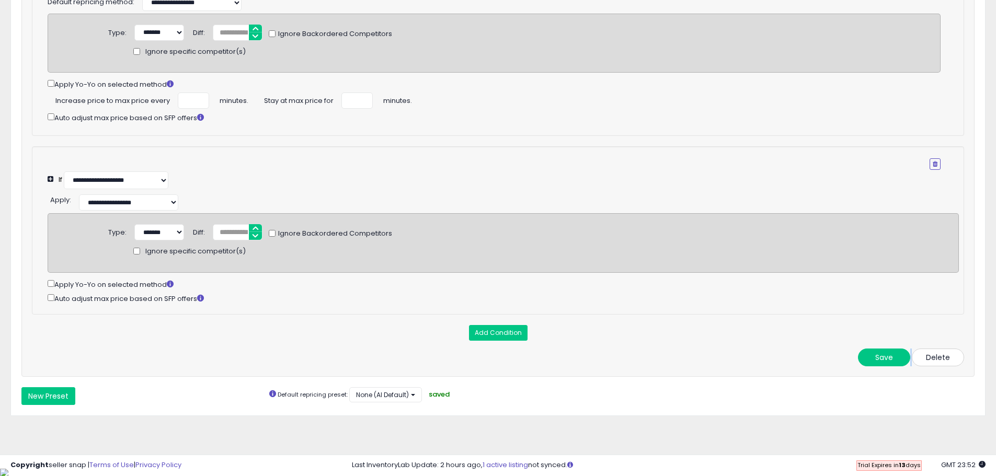
click at [941, 356] on div "**********" at bounding box center [497, 161] width 953 height 431
click at [939, 364] on button "Delete" at bounding box center [938, 358] width 52 height 18
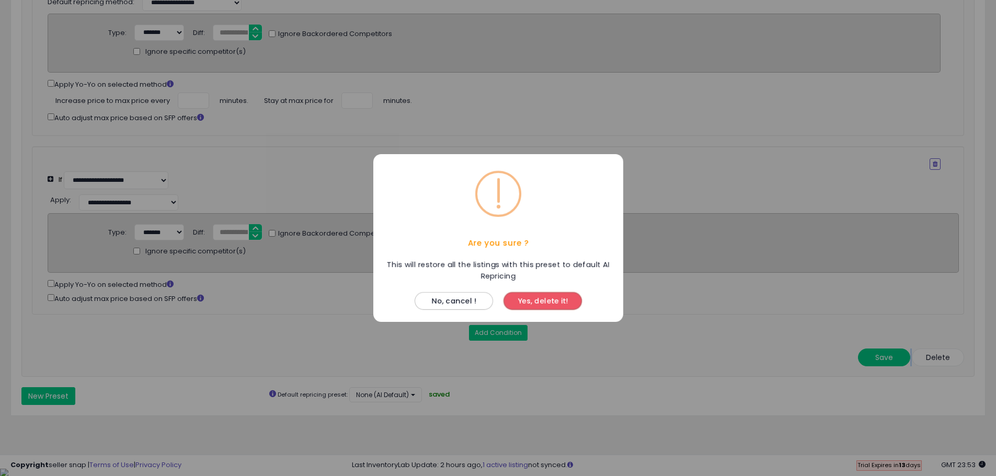
click at [528, 303] on button "Yes, delete it!" at bounding box center [543, 301] width 78 height 18
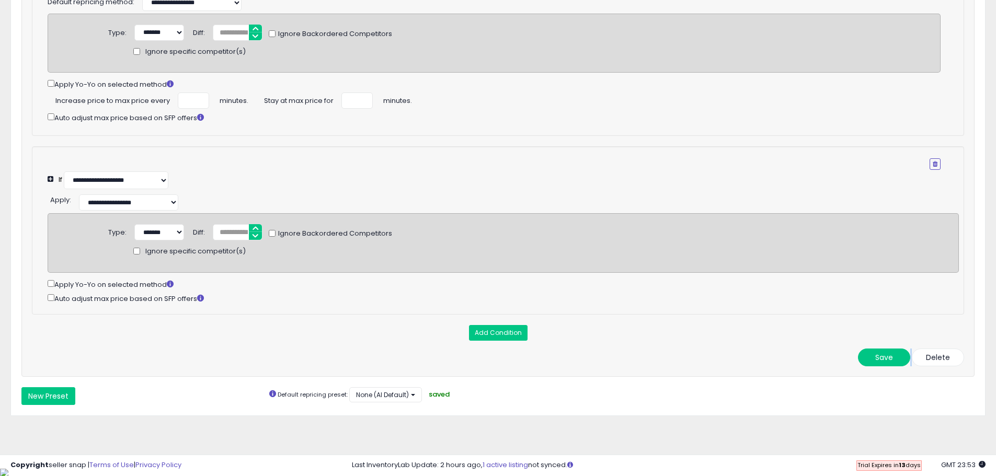
scroll to position [0, 0]
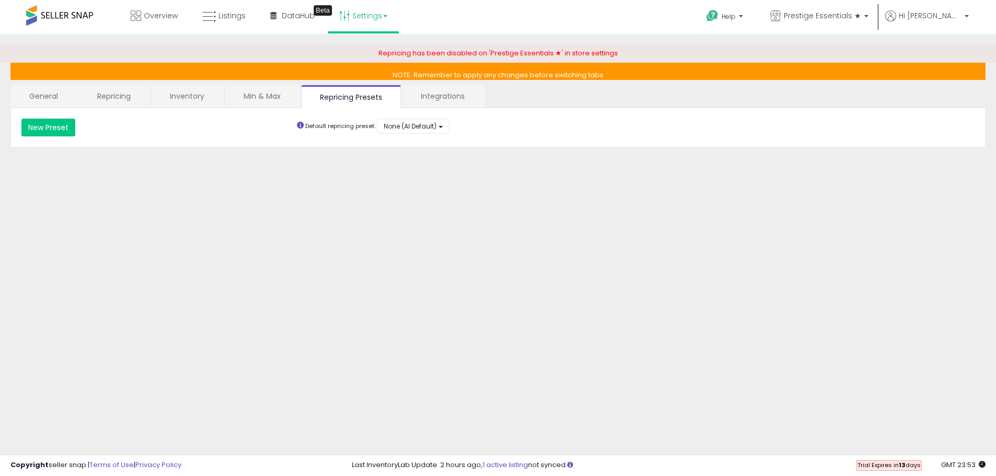
click at [430, 96] on link "Integrations" at bounding box center [443, 96] width 82 height 22
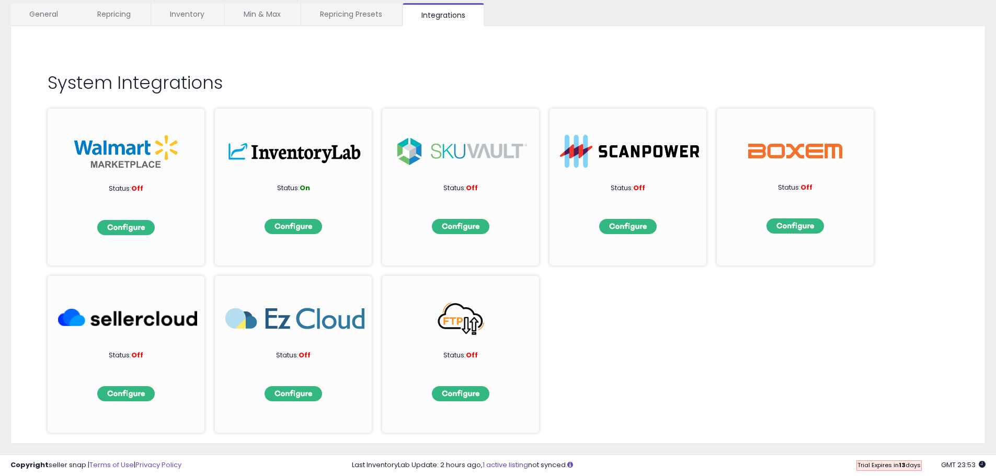
scroll to position [102, 0]
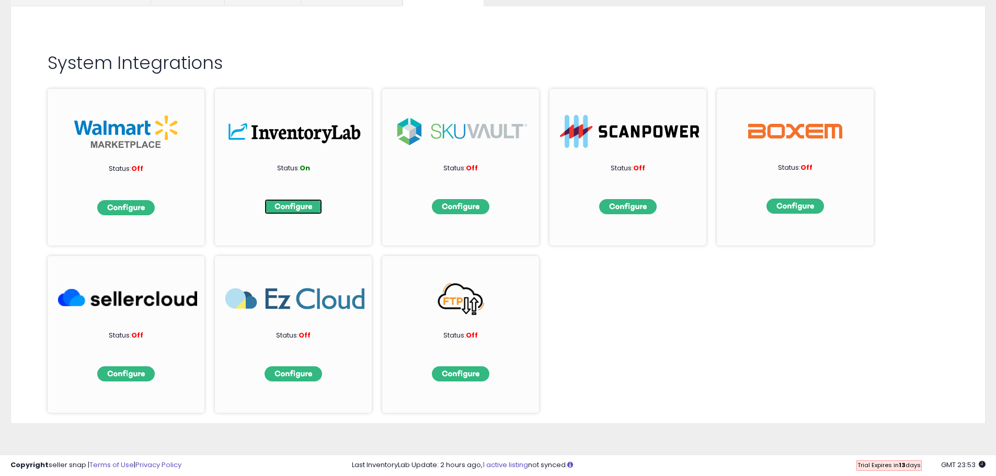
click at [290, 207] on img at bounding box center [294, 206] width 58 height 15
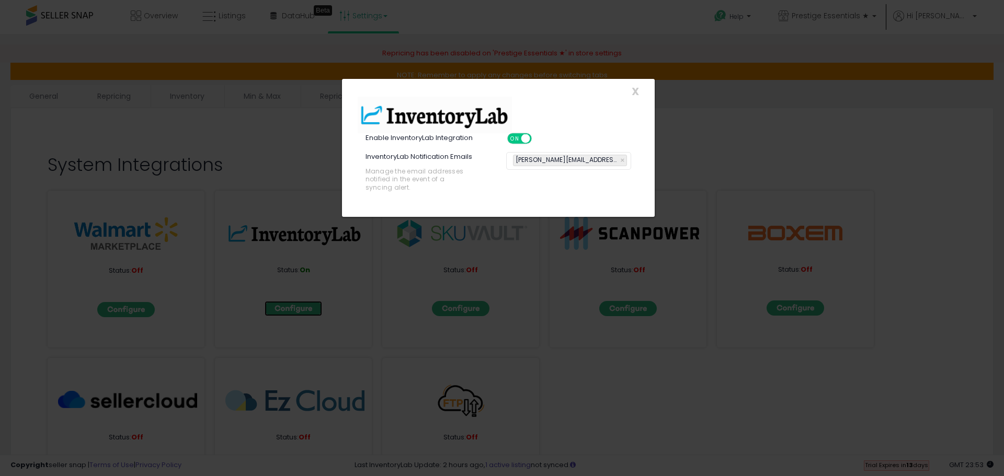
click at [524, 140] on span at bounding box center [525, 138] width 9 height 9
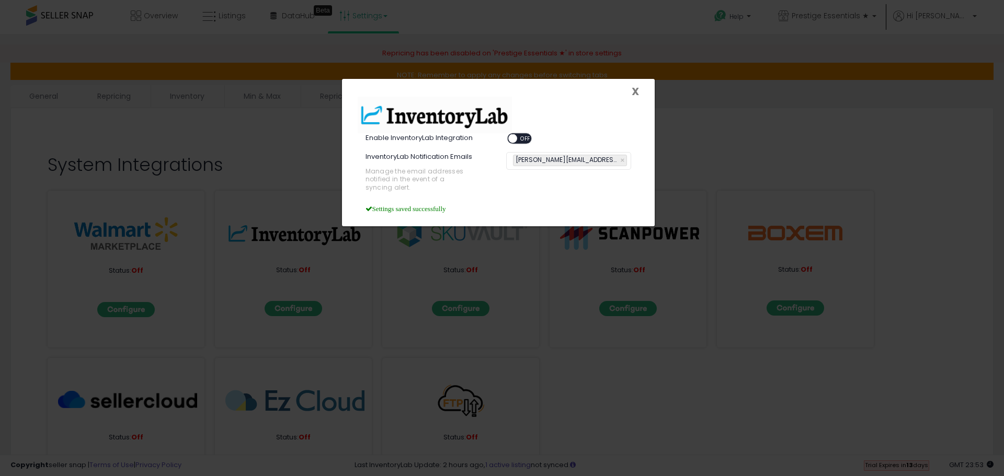
click at [634, 90] on span "X" at bounding box center [635, 91] width 7 height 15
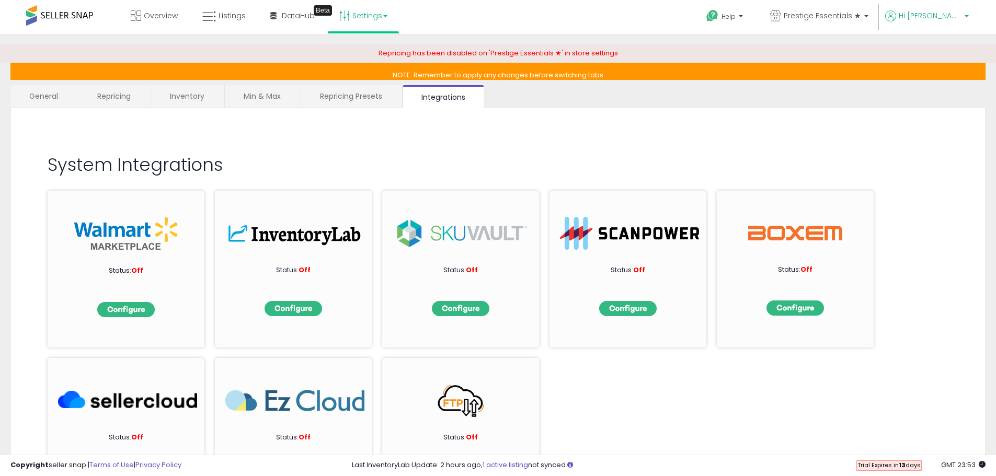
click at [937, 20] on span "Hi [PERSON_NAME]" at bounding box center [930, 15] width 63 height 10
click at [947, 55] on link "Account" at bounding box center [945, 56] width 28 height 10
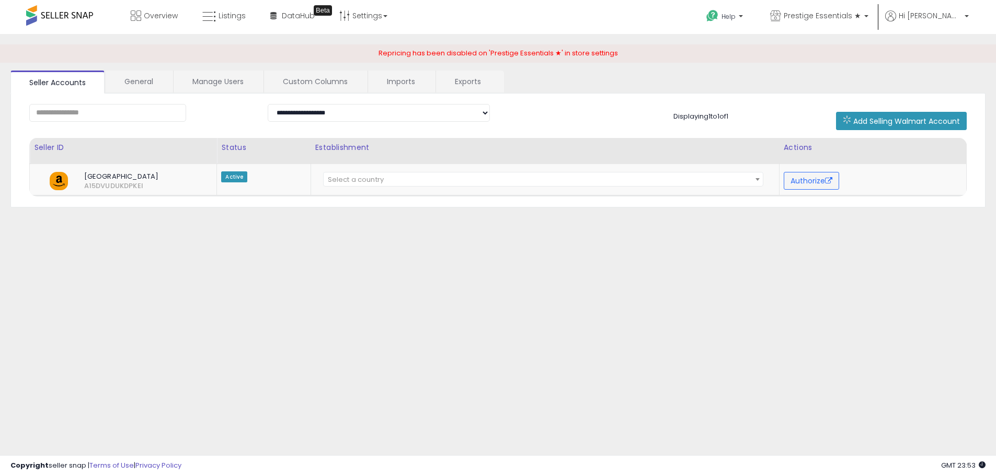
click at [60, 18] on span at bounding box center [59, 15] width 67 height 20
click at [25, 15] on div "Overview Listings Beta" at bounding box center [321, 22] width 659 height 44
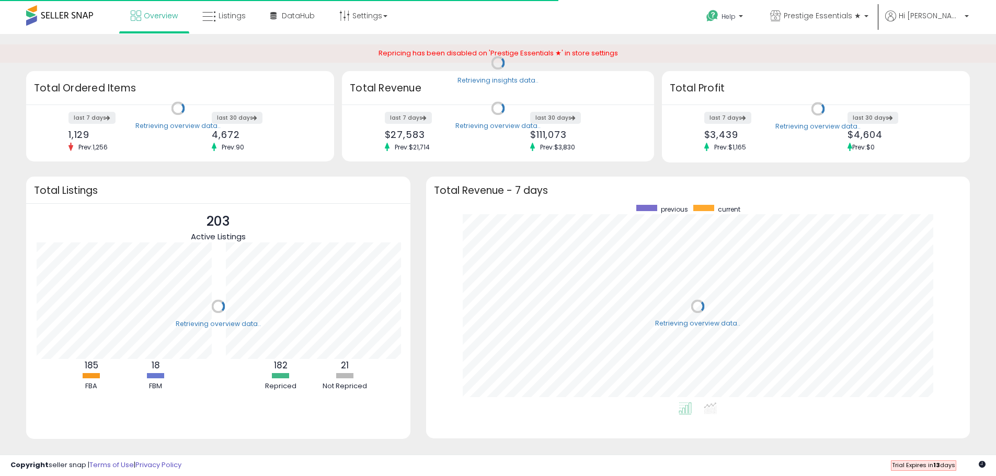
scroll to position [198, 524]
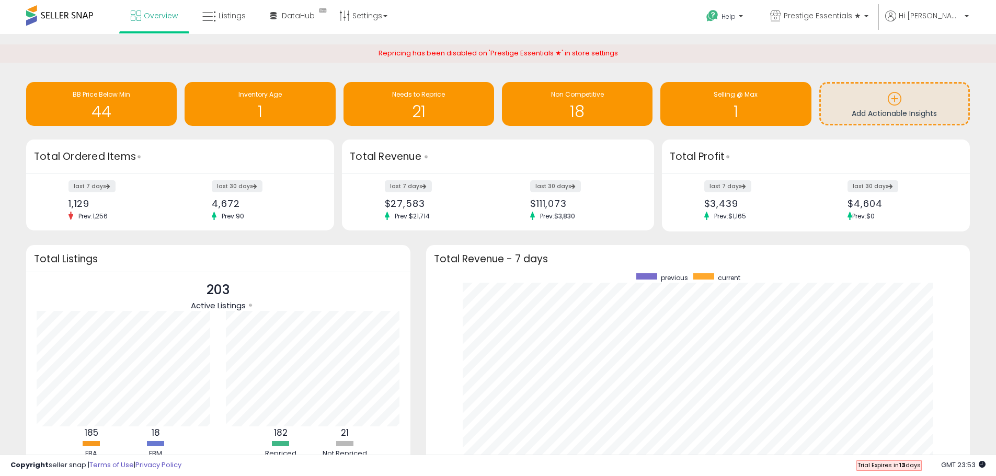
click at [914, 466] on span "Trial Expires [DATE]" at bounding box center [889, 465] width 63 height 8
click at [983, 465] on icon at bounding box center [982, 464] width 7 height 7
click at [861, 18] on span "Prestige Essentials ★" at bounding box center [822, 15] width 77 height 10
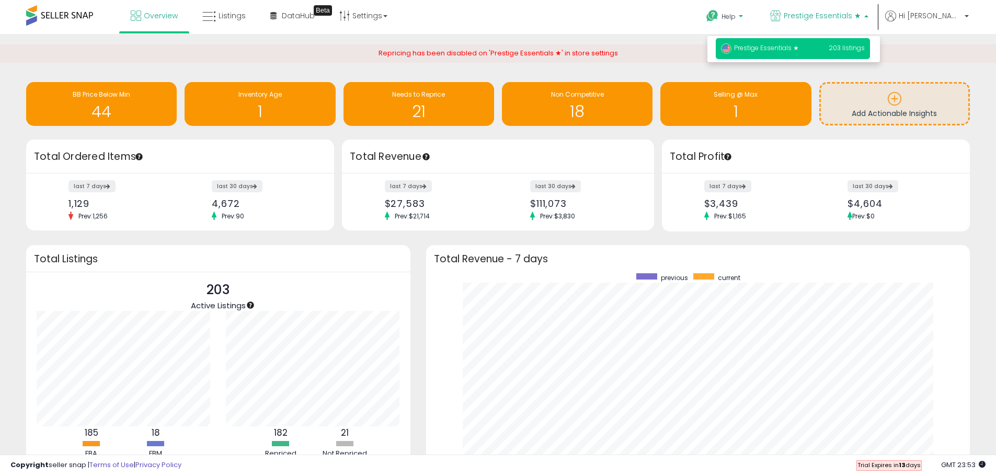
click at [736, 19] on span "Help" at bounding box center [729, 16] width 14 height 9
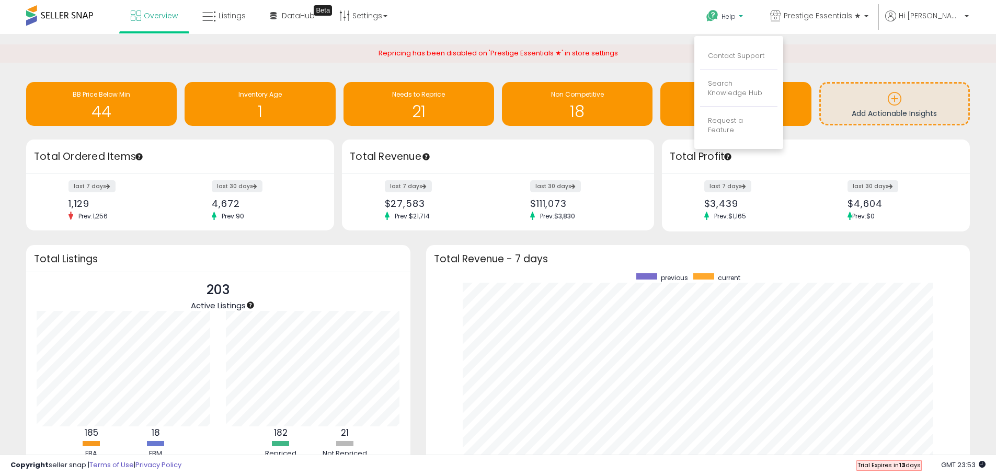
click at [71, 14] on span at bounding box center [59, 15] width 67 height 20
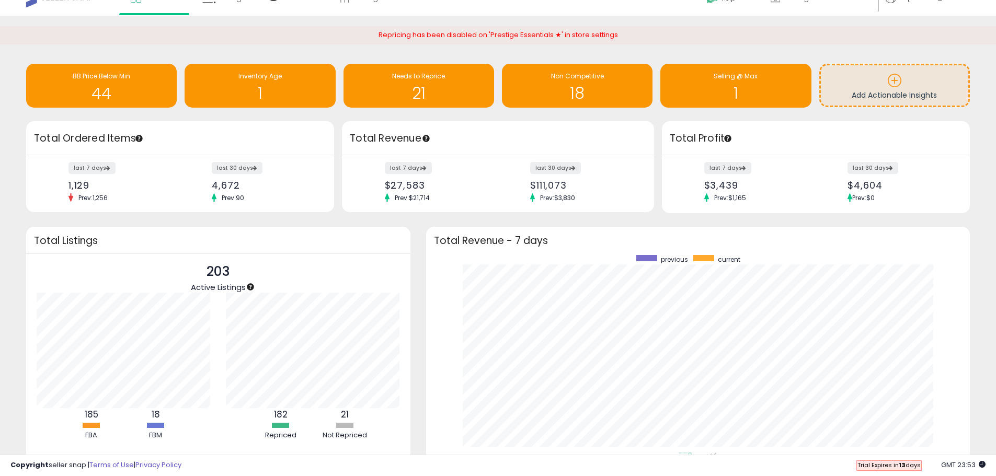
scroll to position [0, 0]
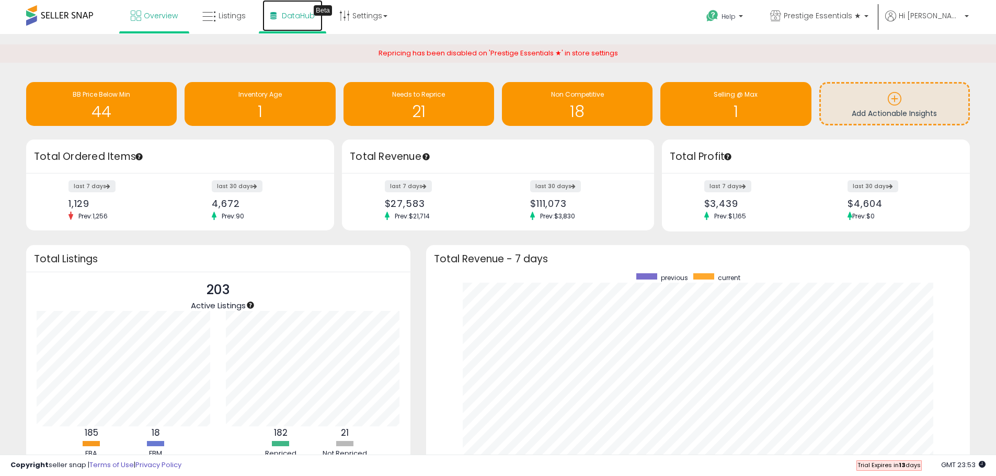
click at [291, 21] on link "DataHub Beta" at bounding box center [293, 15] width 60 height 31
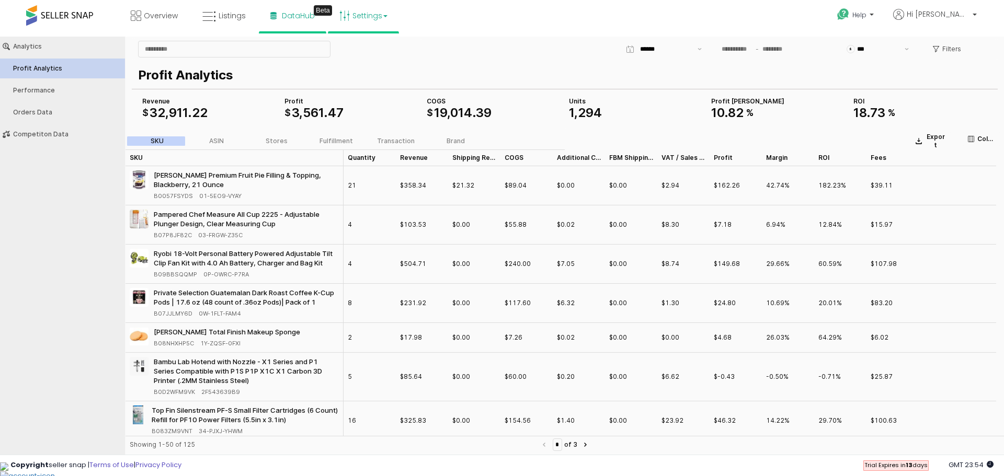
click at [379, 22] on link "Settings" at bounding box center [364, 15] width 64 height 31
click at [351, 79] on link "User settings" at bounding box center [364, 81] width 44 height 10
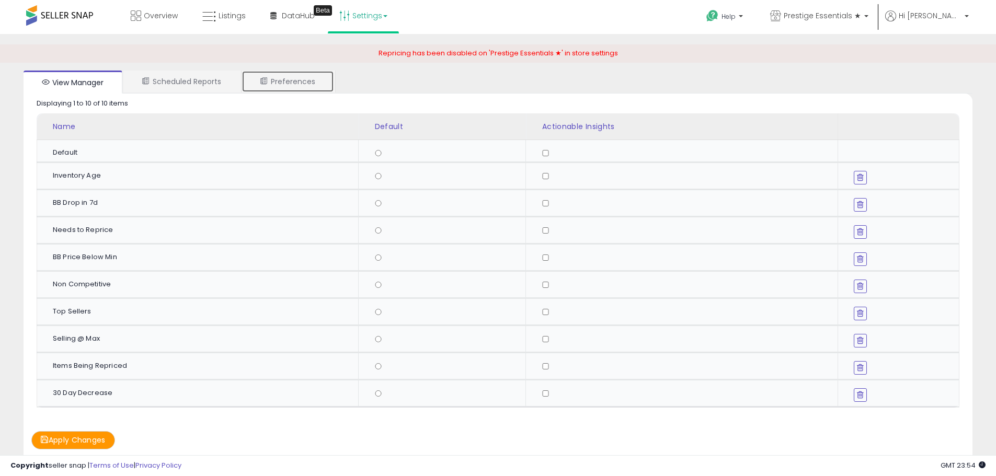
click at [292, 79] on link "Preferences" at bounding box center [288, 82] width 93 height 22
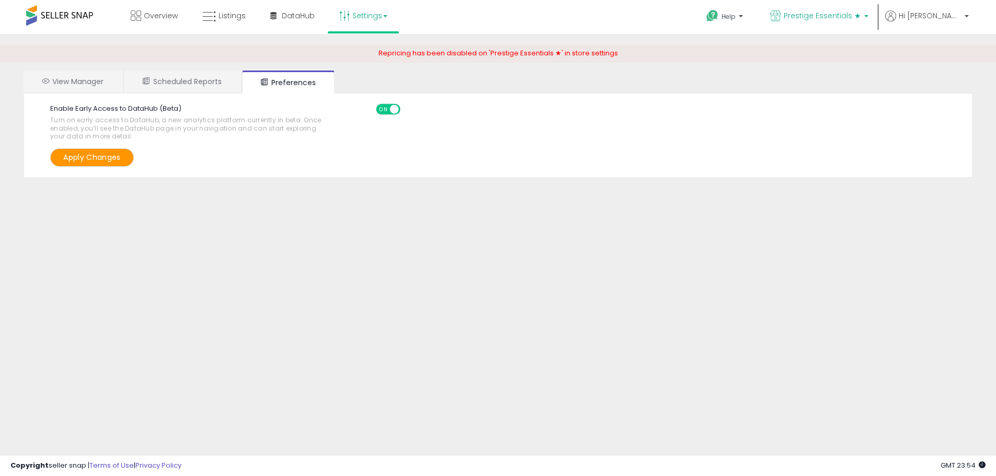
click at [845, 22] on p "Prestige Essentials ★" at bounding box center [819, 16] width 98 height 13
click at [946, 20] on span "Hi [PERSON_NAME]" at bounding box center [930, 15] width 63 height 10
click at [939, 111] on link "Logout" at bounding box center [945, 111] width 23 height 10
